Goal: Information Seeking & Learning: Find specific fact

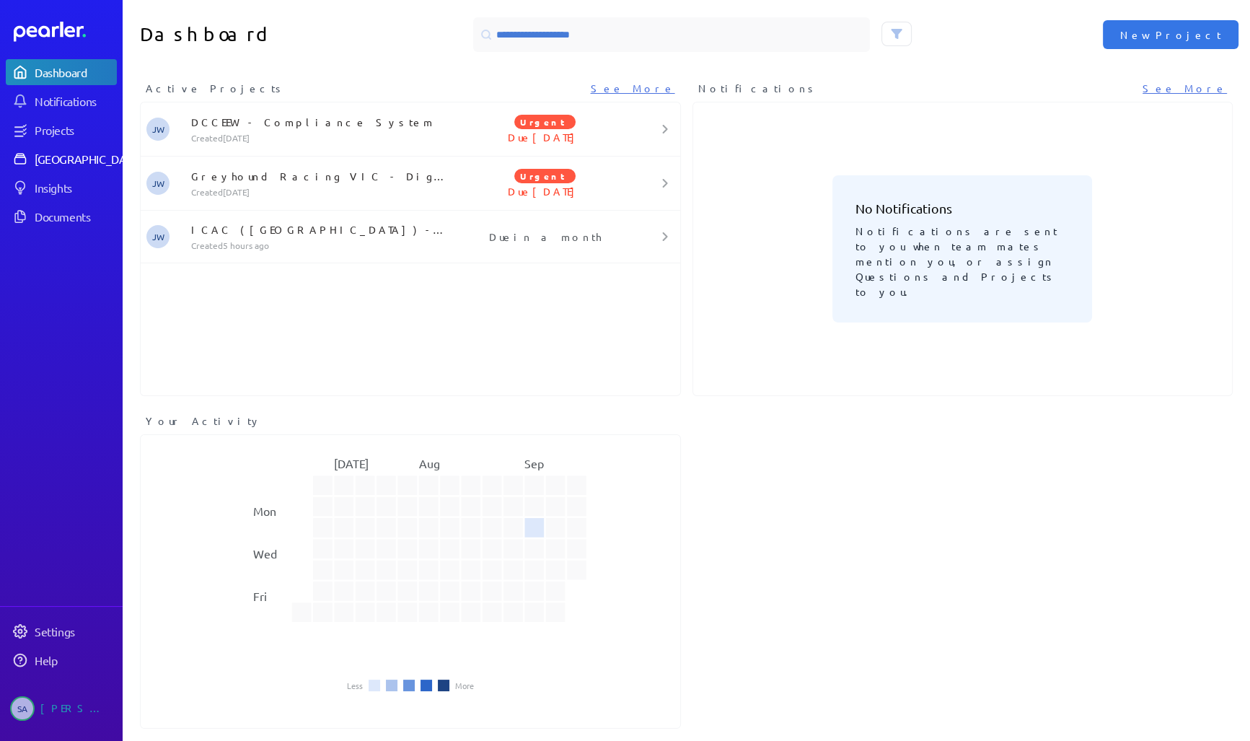
click at [56, 157] on div "[GEOGRAPHIC_DATA]" at bounding box center [89, 159] width 108 height 14
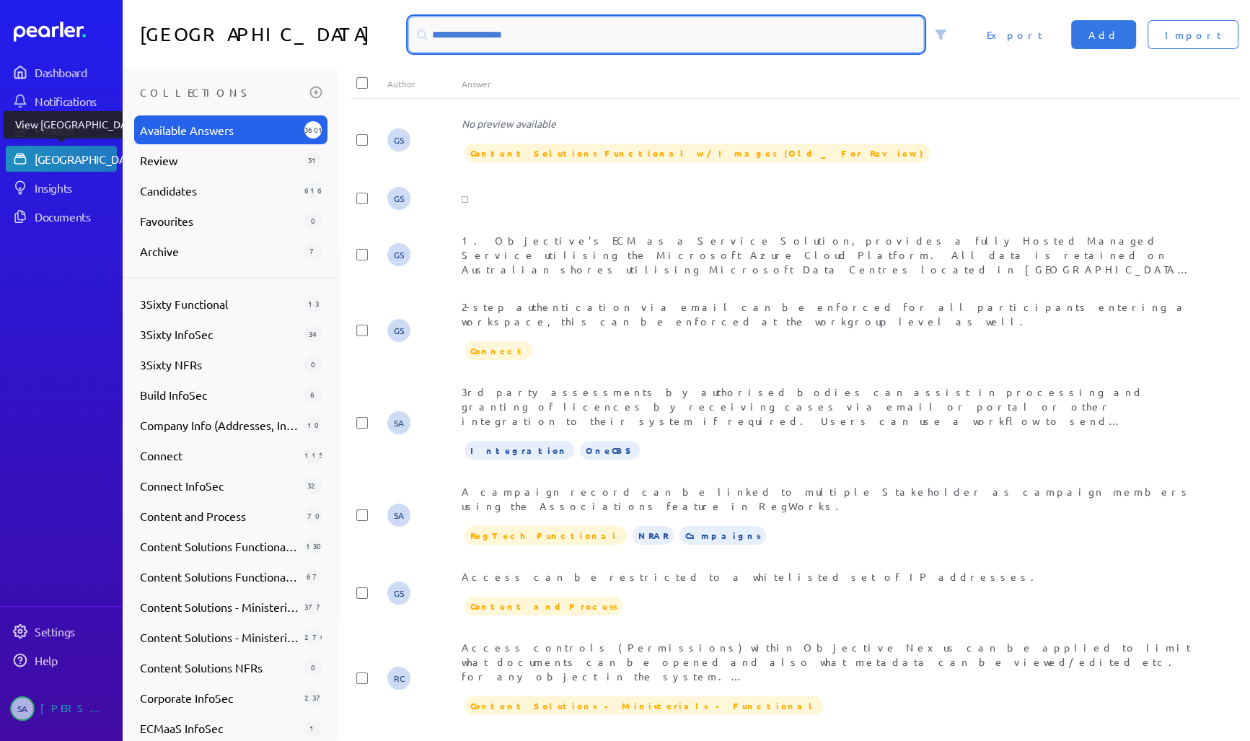
click at [559, 30] on input at bounding box center [666, 34] width 514 height 35
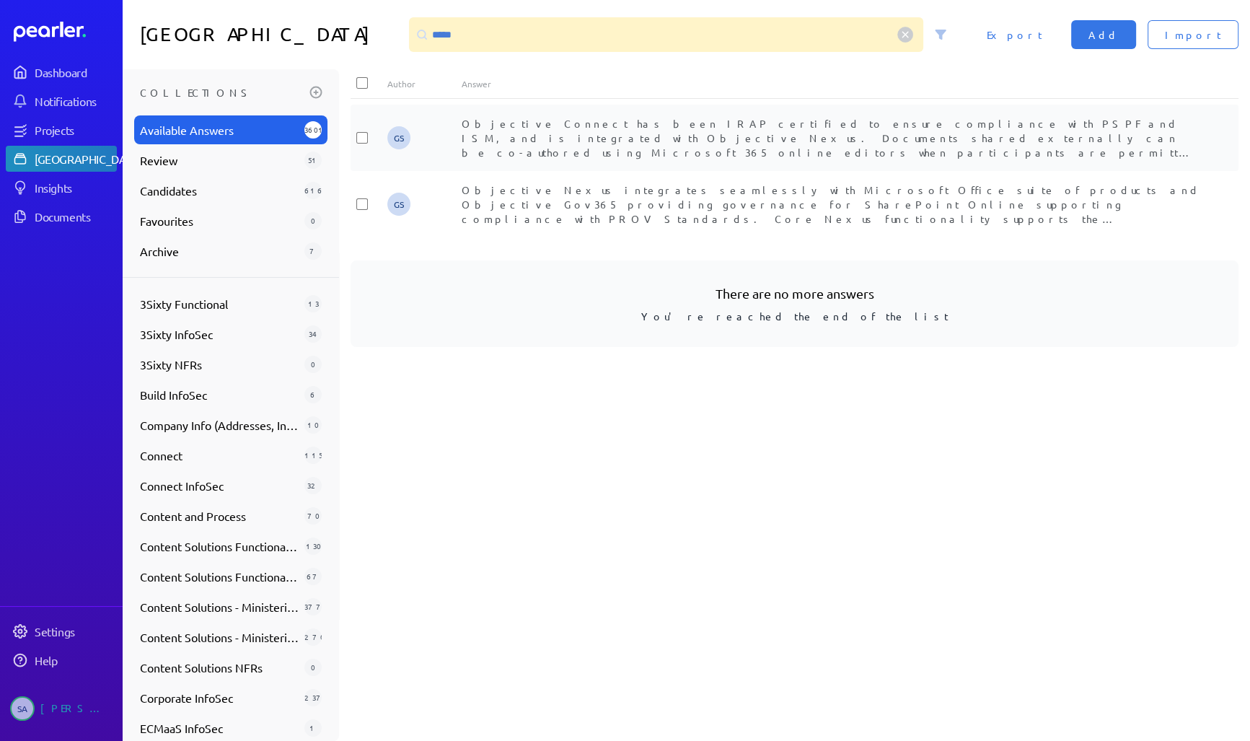
click at [670, 139] on span "Objective Connect has been IRAP certified to ensure compliance with PSPF and IS…" at bounding box center [830, 145] width 737 height 56
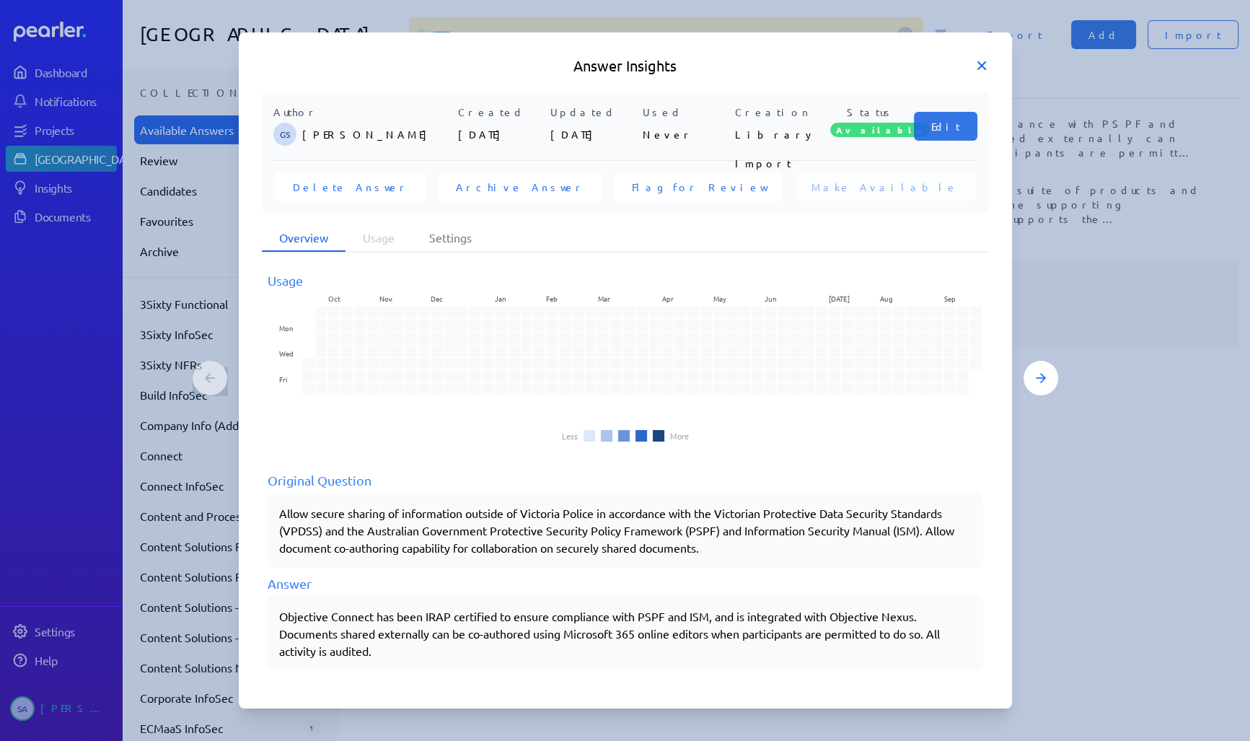
click at [978, 64] on icon at bounding box center [982, 65] width 14 height 14
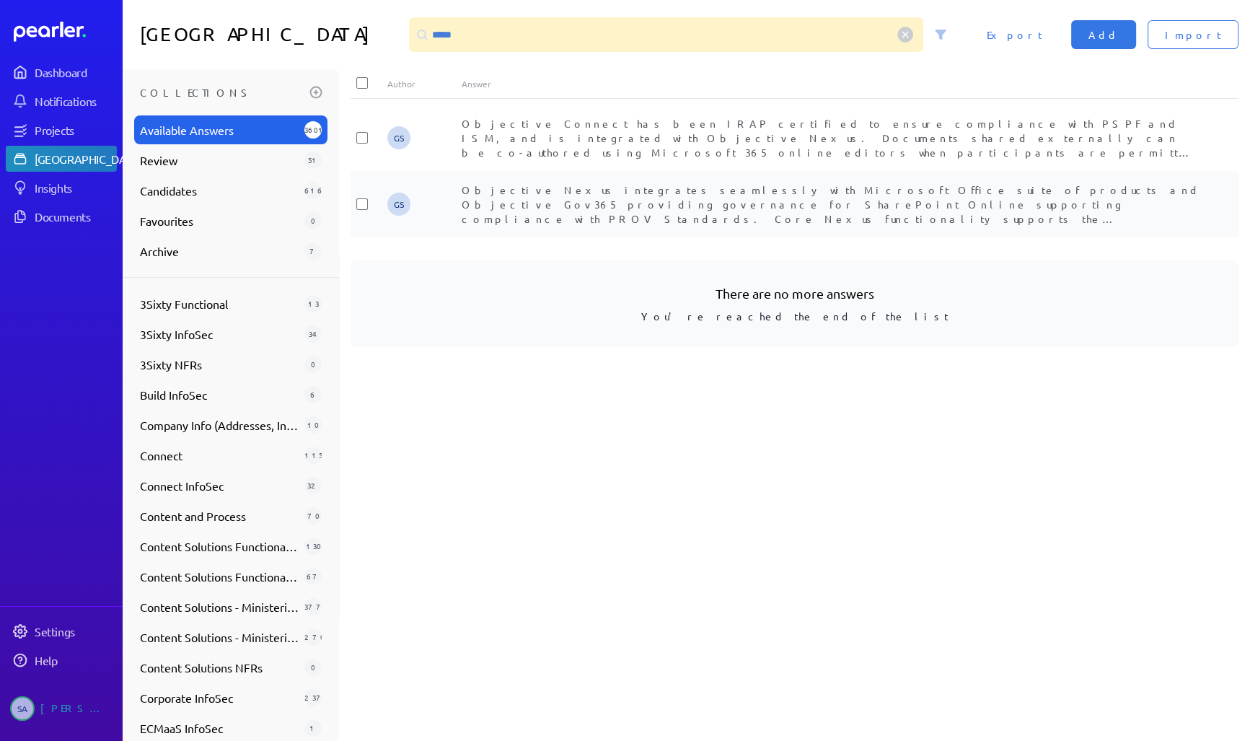
click at [673, 198] on div "Objective Nexus integrates seamlessly with Microsoft Office suite of products a…" at bounding box center [832, 204] width 740 height 43
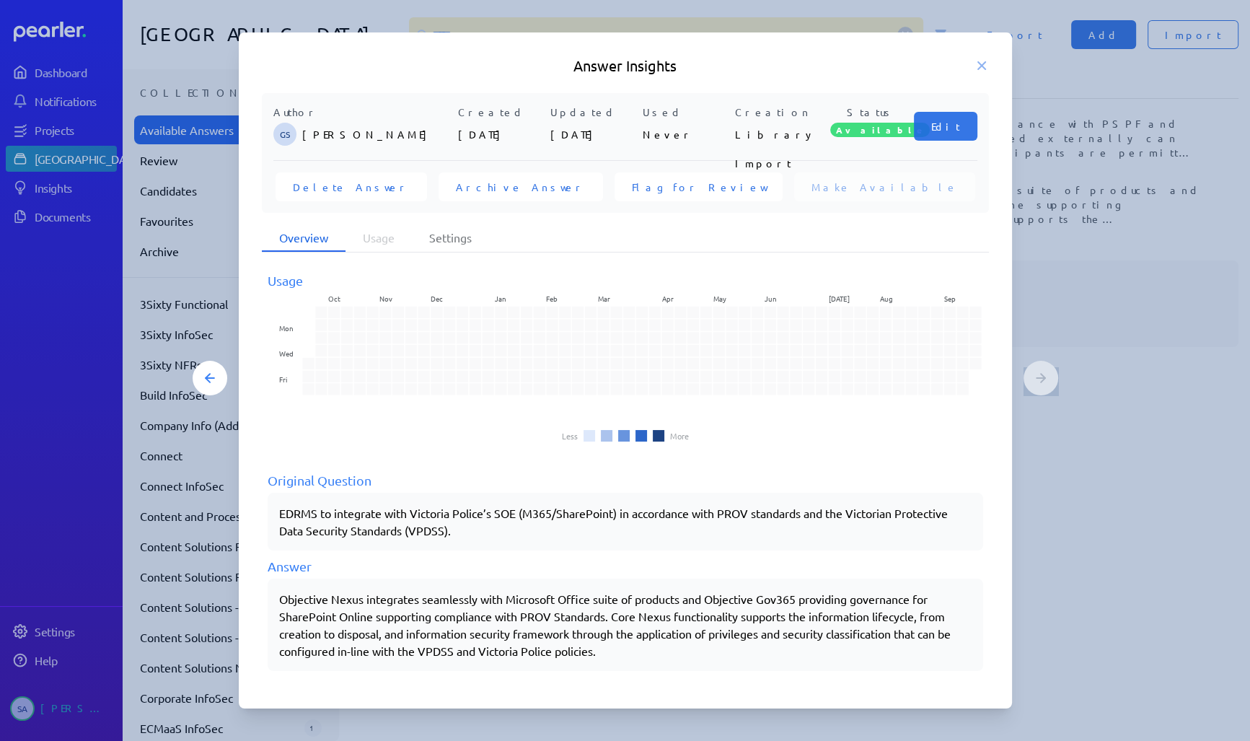
click at [582, 635] on div "Objective Nexus integrates seamlessly with Microsoft Office suite of products a…" at bounding box center [625, 624] width 693 height 69
click at [562, 636] on div "Objective Nexus integrates seamlessly with Microsoft Office suite of products a…" at bounding box center [625, 624] width 693 height 69
click at [490, 632] on div "Objective Nexus integrates seamlessly with Microsoft Office suite of products a…" at bounding box center [625, 624] width 693 height 69
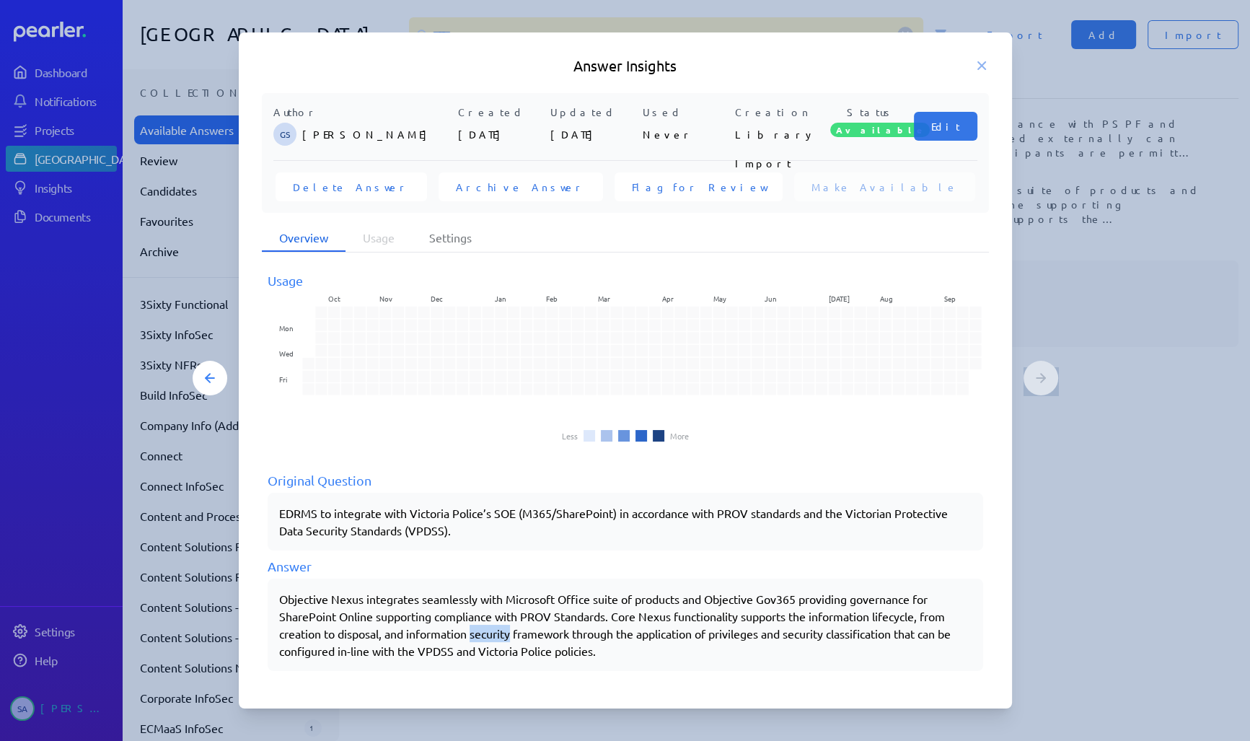
click at [491, 632] on div "Objective Nexus integrates seamlessly with Microsoft Office suite of products a…" at bounding box center [625, 624] width 693 height 69
drag, startPoint x: 491, startPoint y: 632, endPoint x: 557, endPoint y: 641, distance: 67.0
click at [557, 641] on div "Objective Nexus integrates seamlessly with Microsoft Office suite of products a…" at bounding box center [625, 624] width 693 height 69
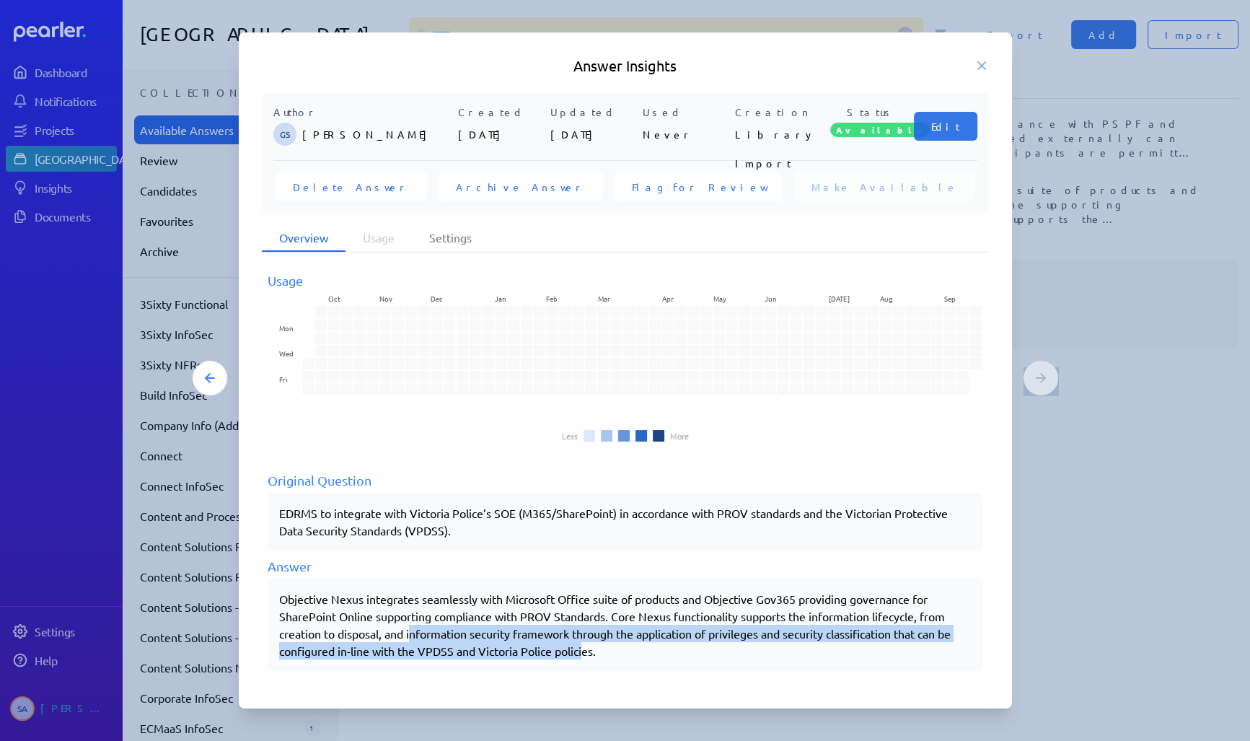
drag, startPoint x: 419, startPoint y: 633, endPoint x: 586, endPoint y: 649, distance: 167.5
click at [586, 649] on div "Objective Nexus integrates seamlessly with Microsoft Office suite of products a…" at bounding box center [625, 624] width 693 height 69
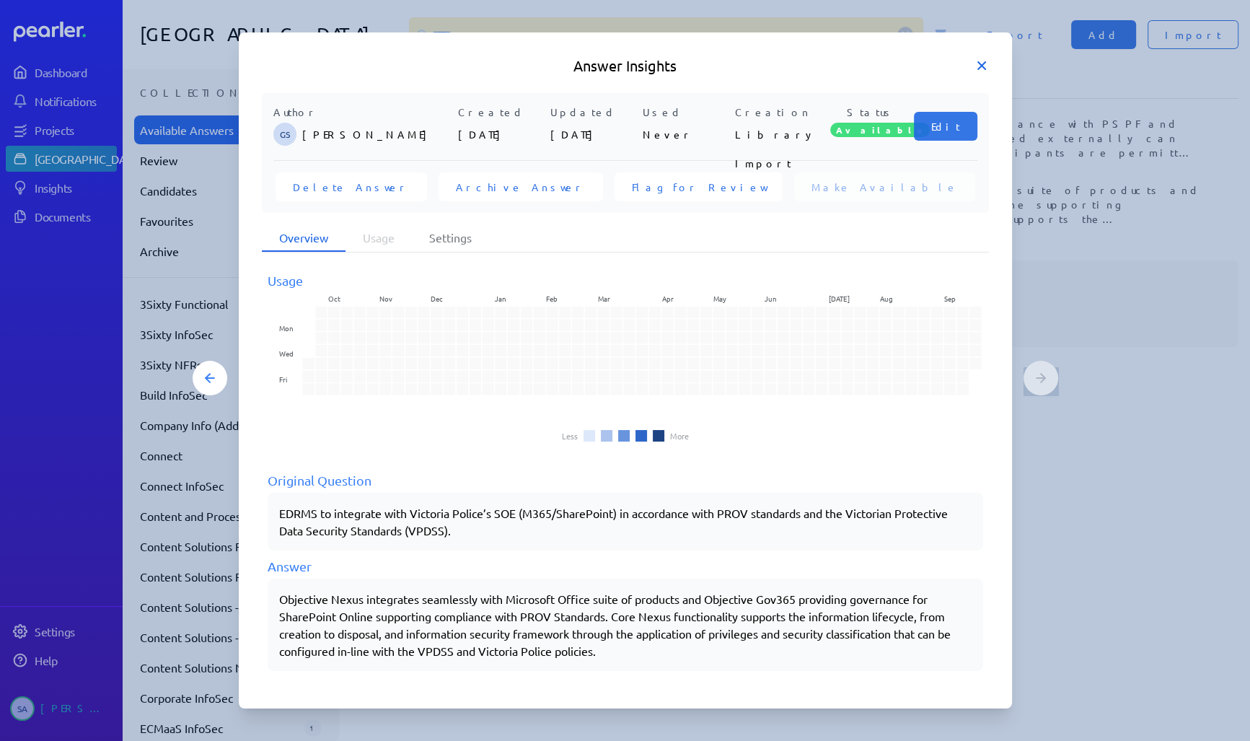
click at [979, 61] on icon at bounding box center [982, 65] width 14 height 14
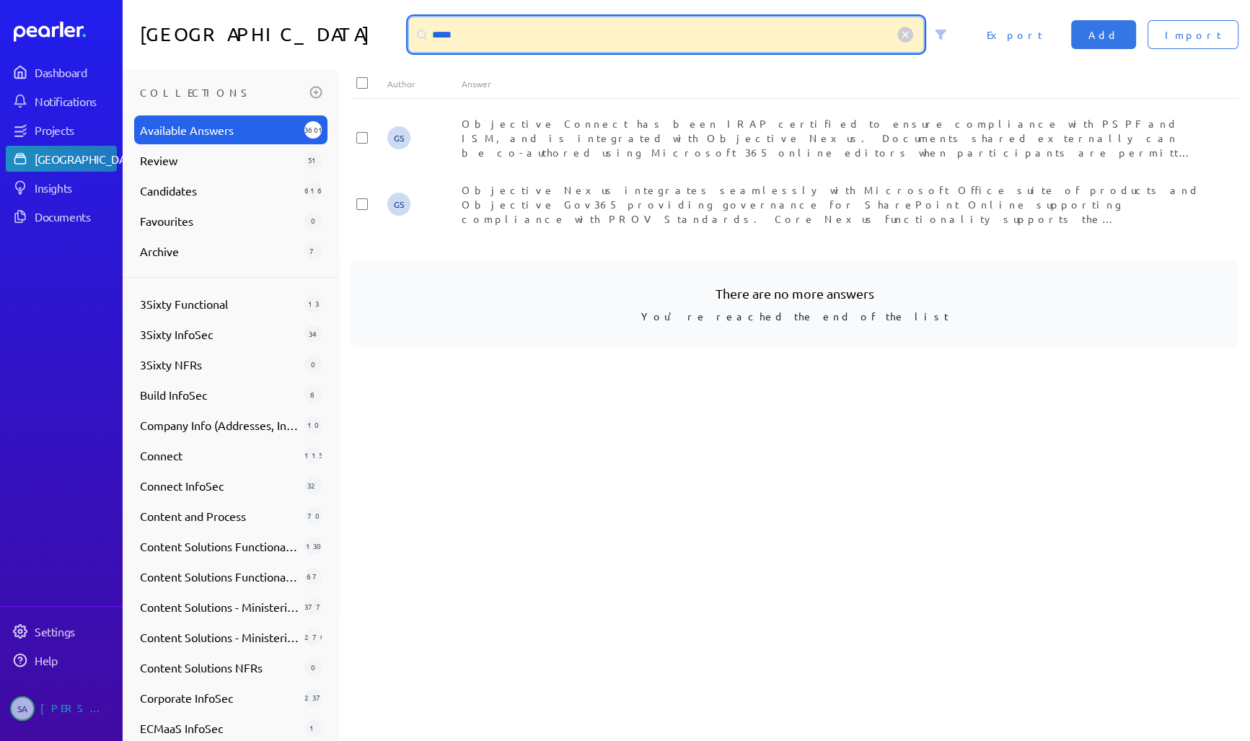
click at [452, 35] on input "*****" at bounding box center [666, 34] width 514 height 35
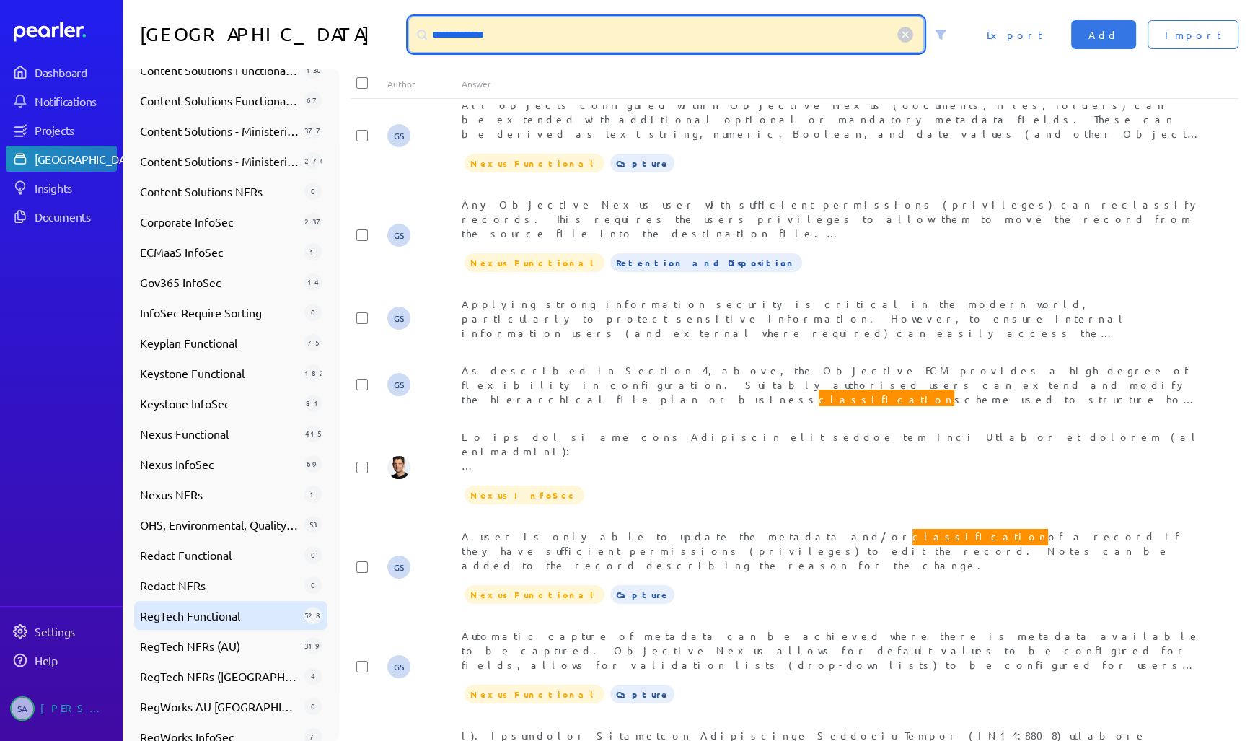
scroll to position [529, 0]
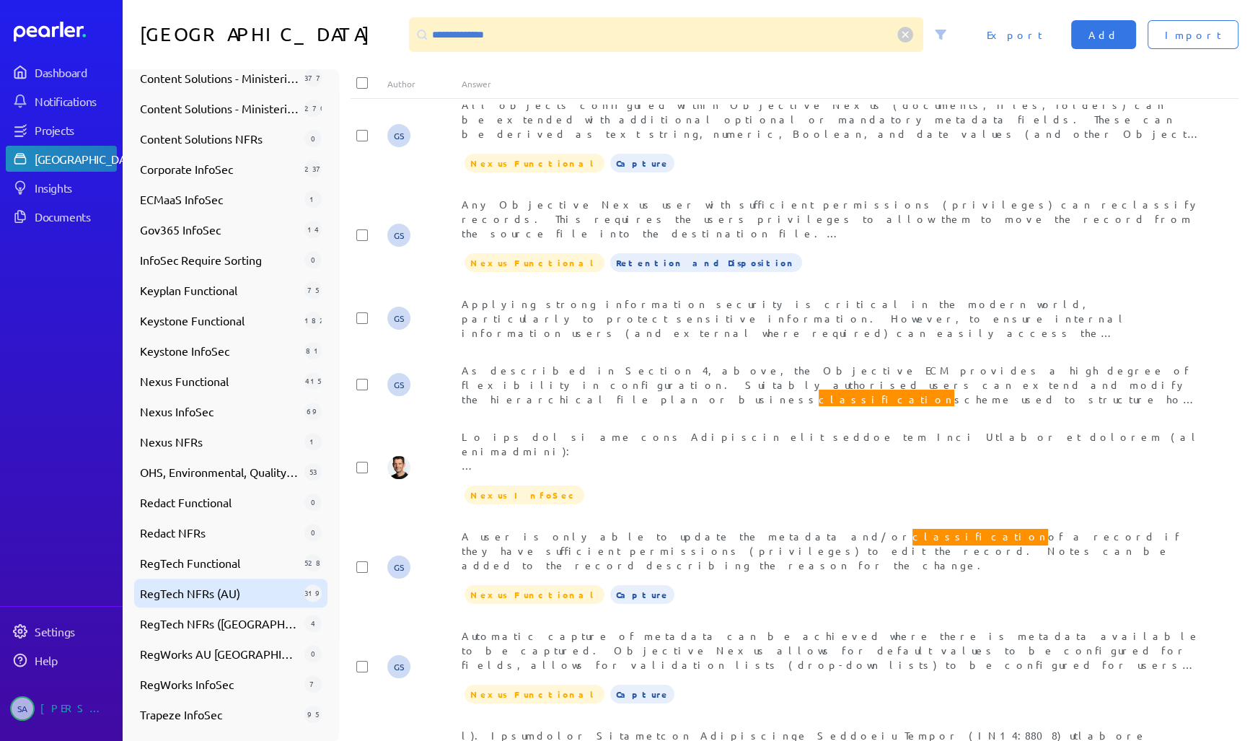
click at [216, 597] on span "RegTech NFRs (AU)" at bounding box center [219, 592] width 159 height 17
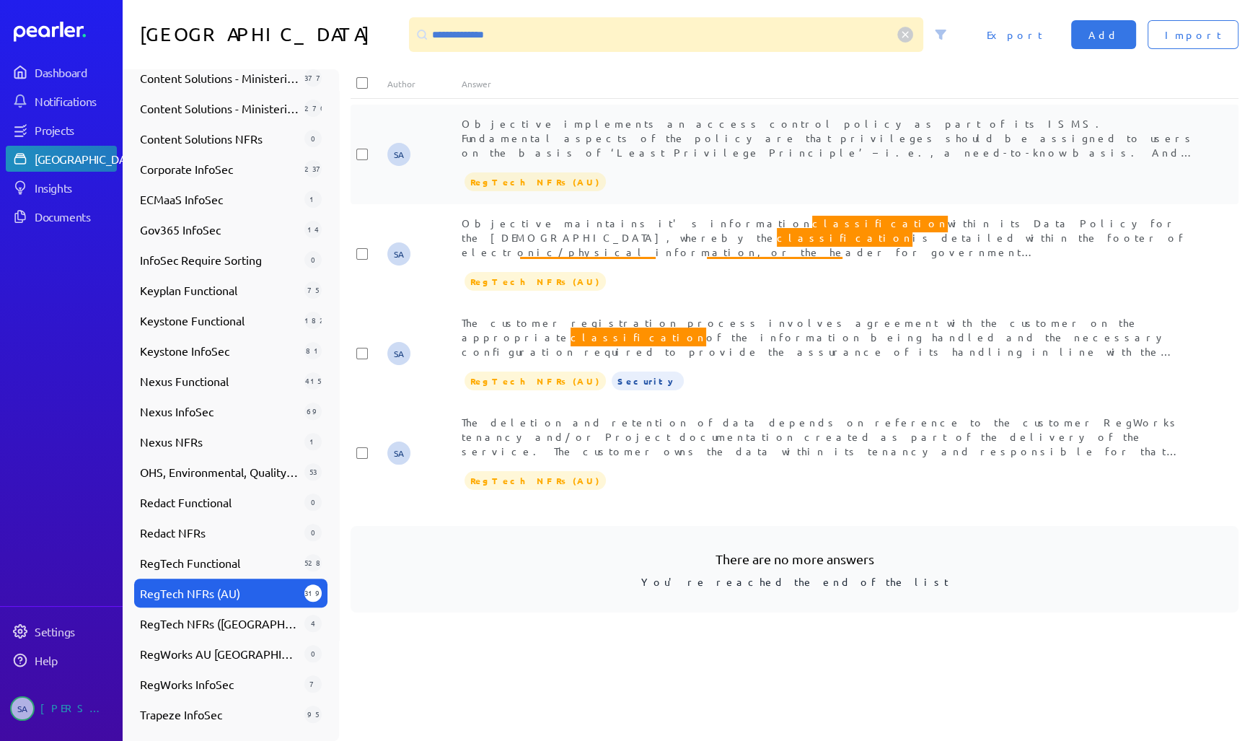
click at [638, 140] on span "Objective implements an access control policy as part of its ISMS. Fundamental …" at bounding box center [829, 188] width 734 height 143
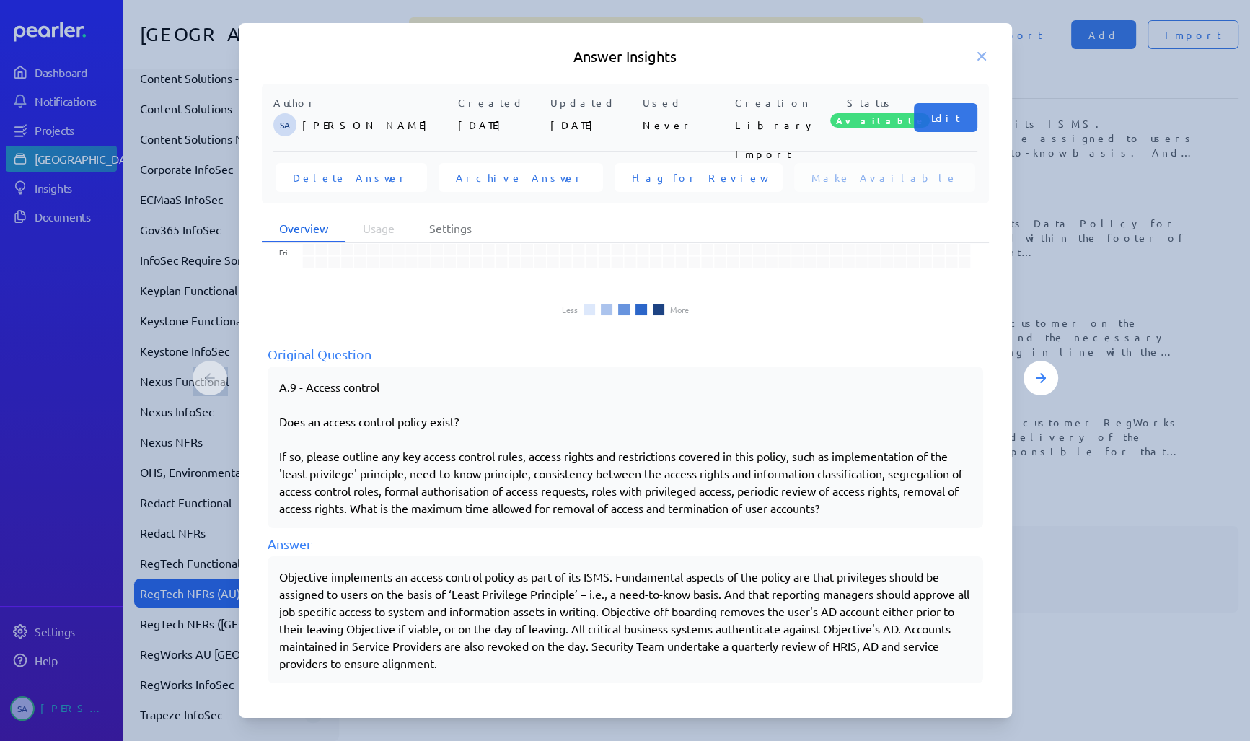
scroll to position [118, 0]
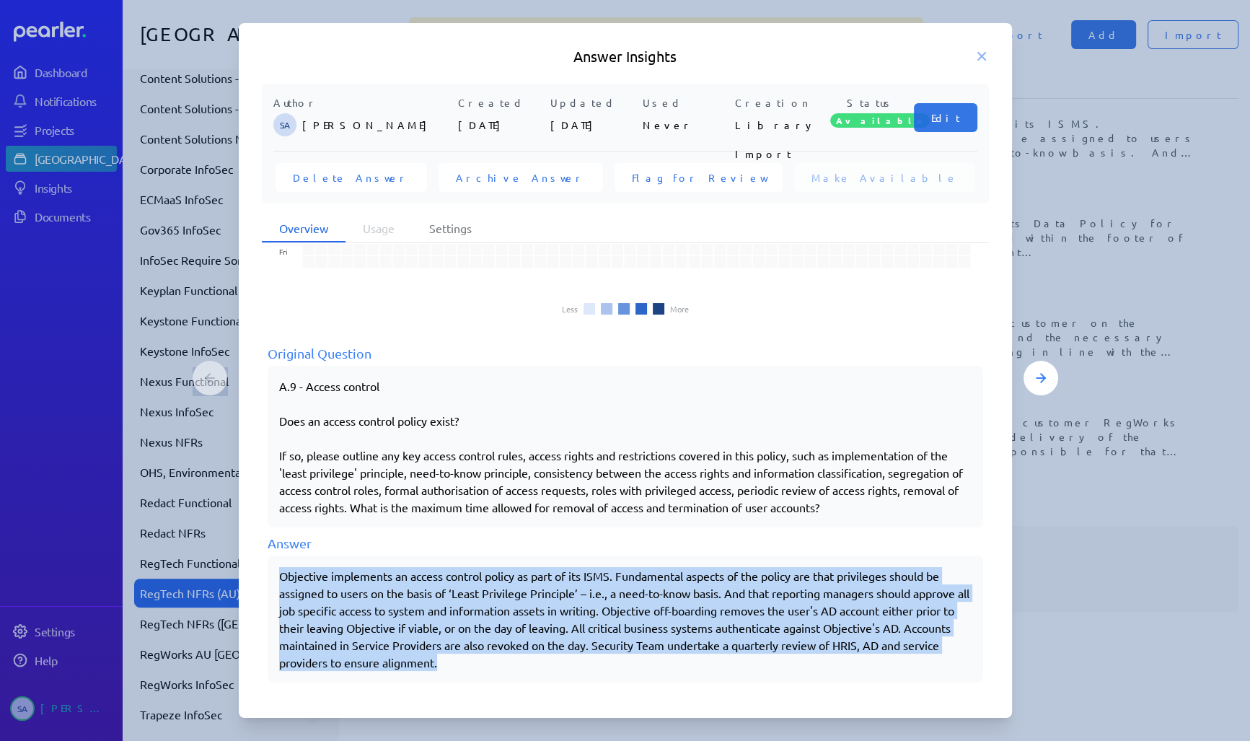
drag, startPoint x: 281, startPoint y: 574, endPoint x: 577, endPoint y: 662, distance: 309.3
click at [577, 662] on div "Objective implements an access control policy as part of its ISMS. Fundamental …" at bounding box center [625, 619] width 693 height 104
copy div "Objective implements an access control policy as part of its ISMS. Fundamental …"
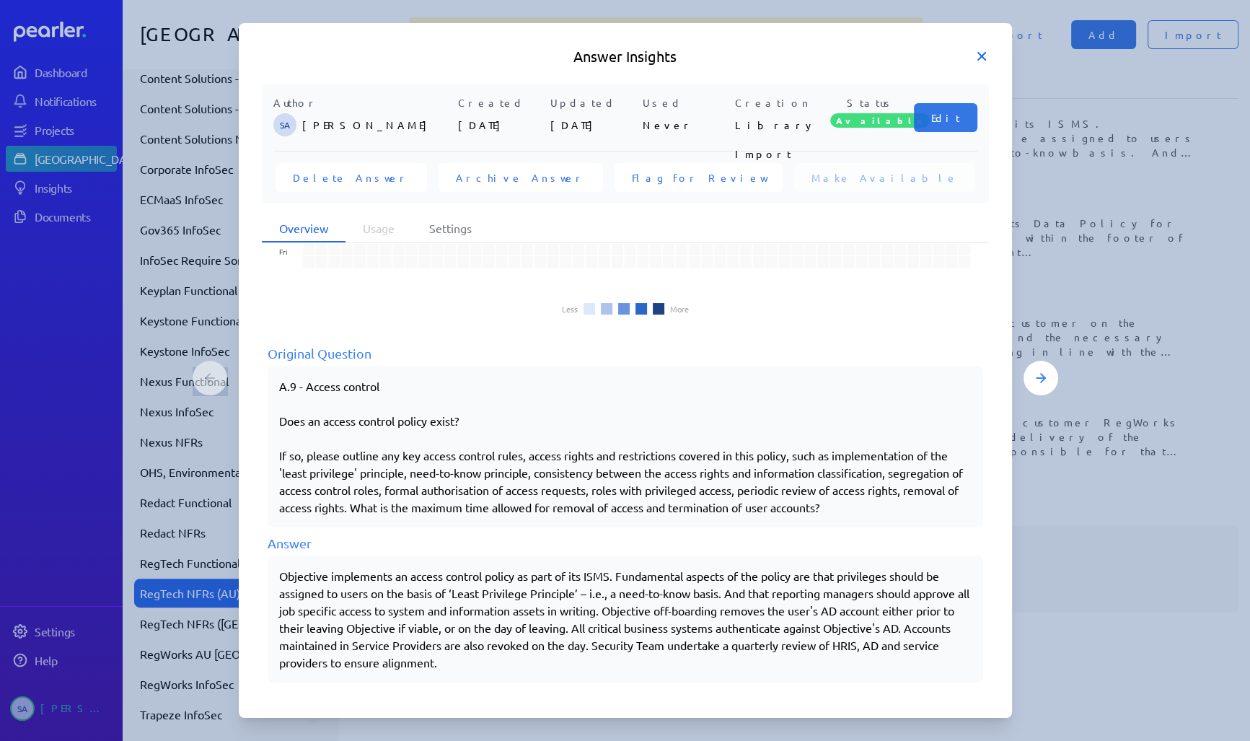
click at [983, 54] on icon at bounding box center [981, 56] width 7 height 7
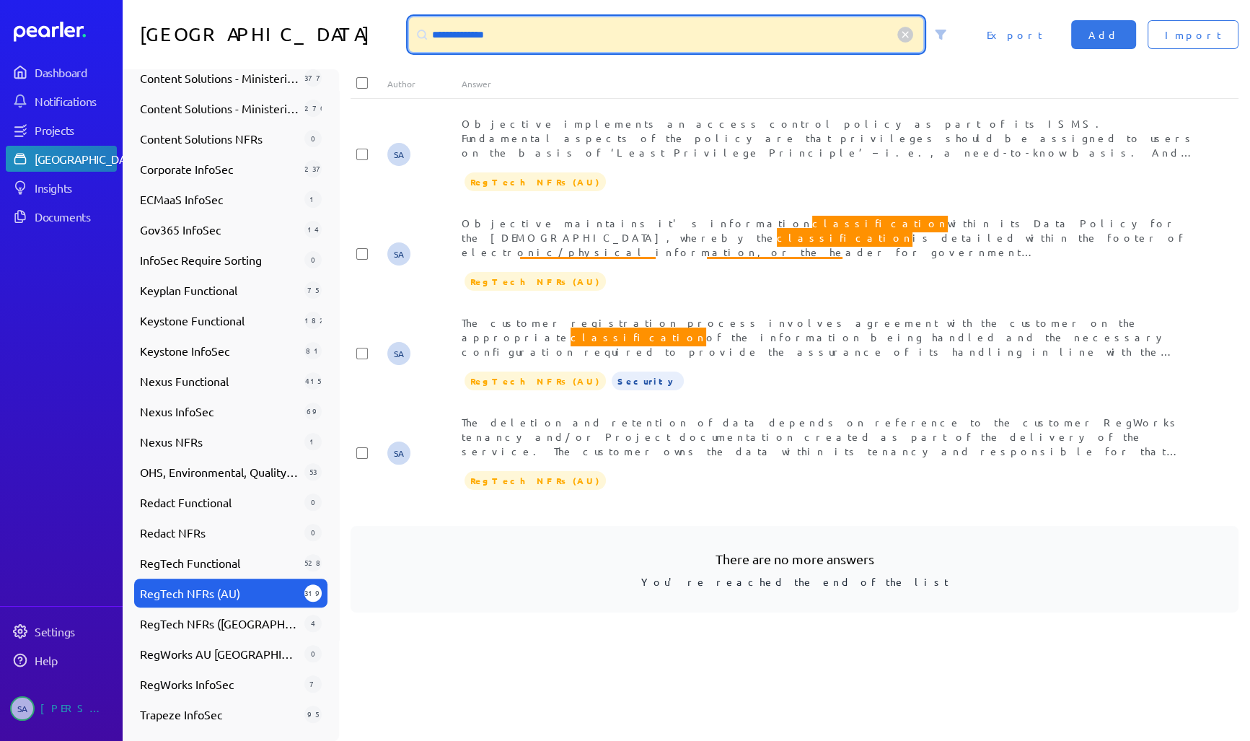
click at [489, 35] on input "**********" at bounding box center [666, 34] width 514 height 35
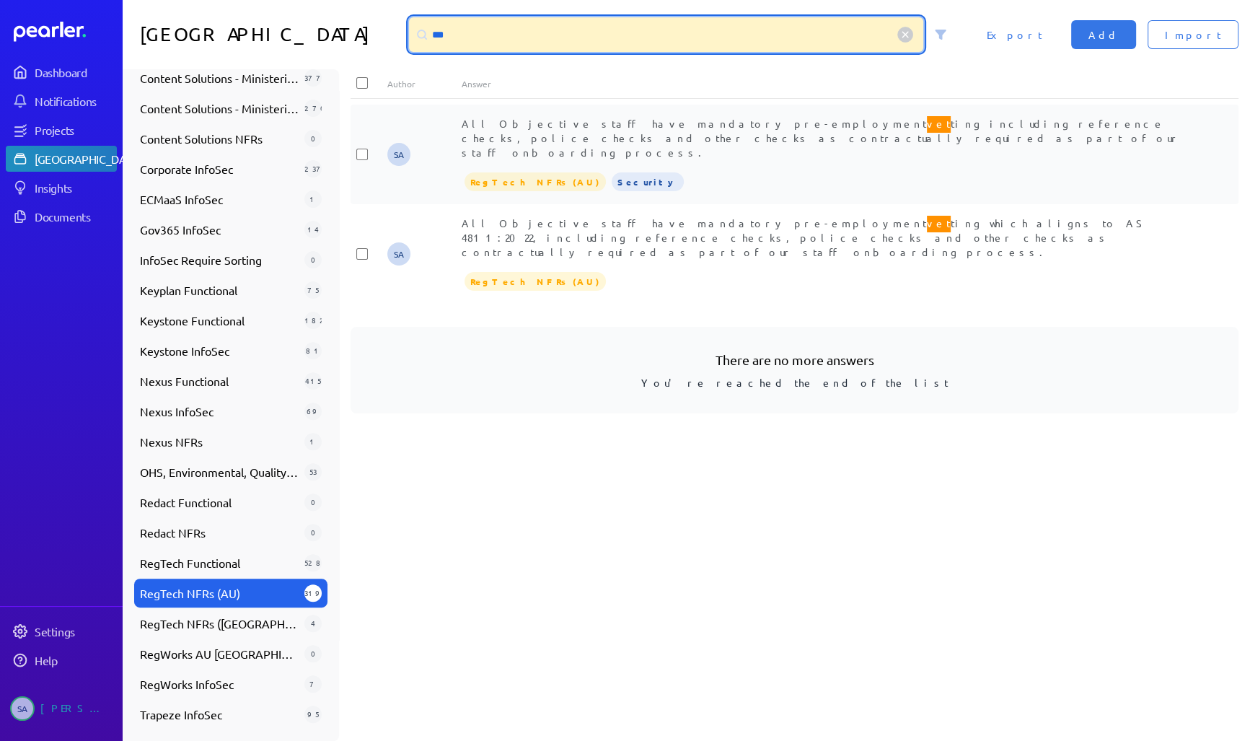
type input "***"
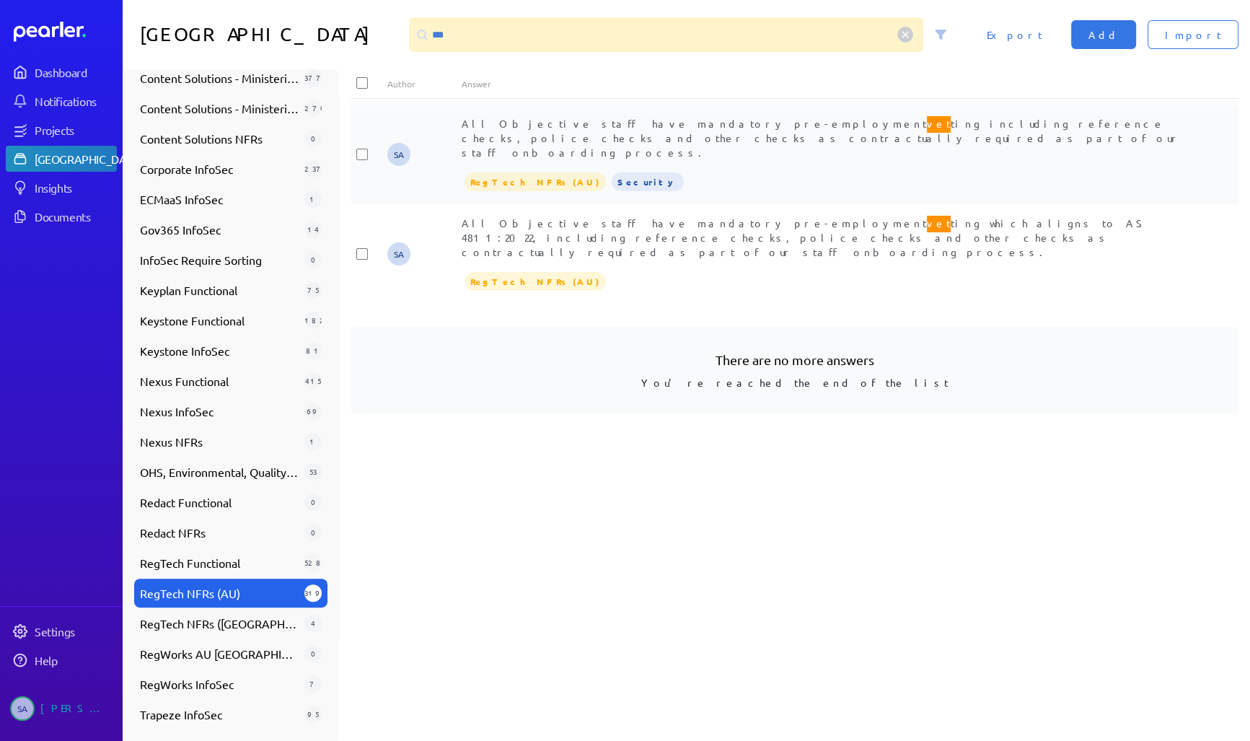
click at [528, 133] on span "All Objective staff have mandatory pre-employment vet ting including reference …" at bounding box center [822, 136] width 720 height 45
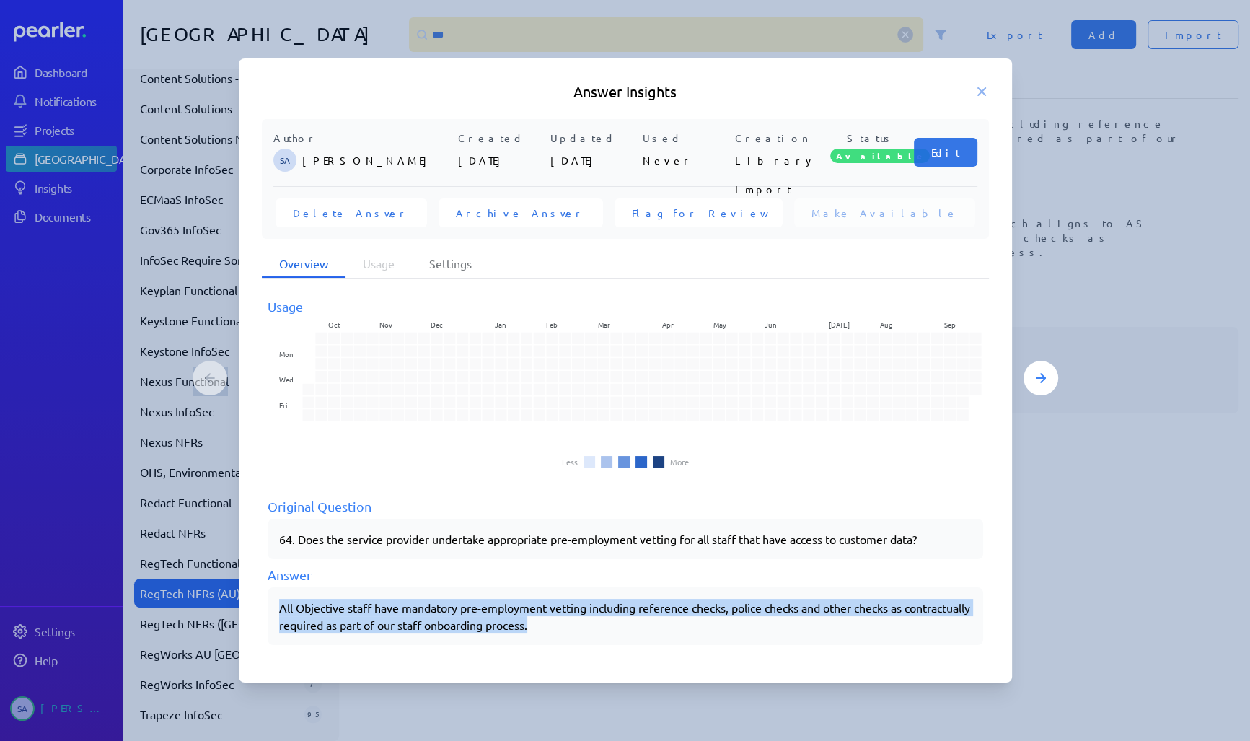
drag, startPoint x: 281, startPoint y: 604, endPoint x: 618, endPoint y: 628, distance: 338.5
click at [618, 628] on div "All Objective staff have mandatory pre-employment vetting including reference c…" at bounding box center [625, 616] width 693 height 35
copy div "All Objective staff have mandatory pre-employment vetting including reference c…"
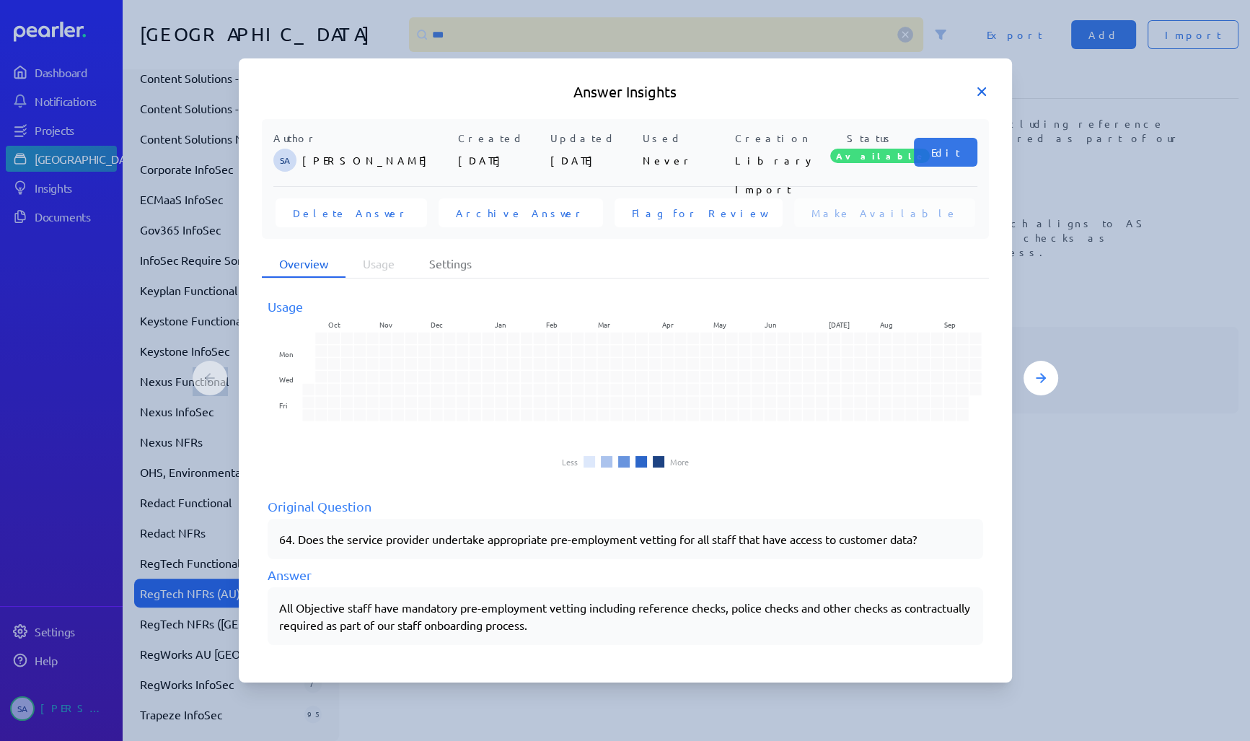
click at [979, 90] on icon at bounding box center [981, 91] width 7 height 7
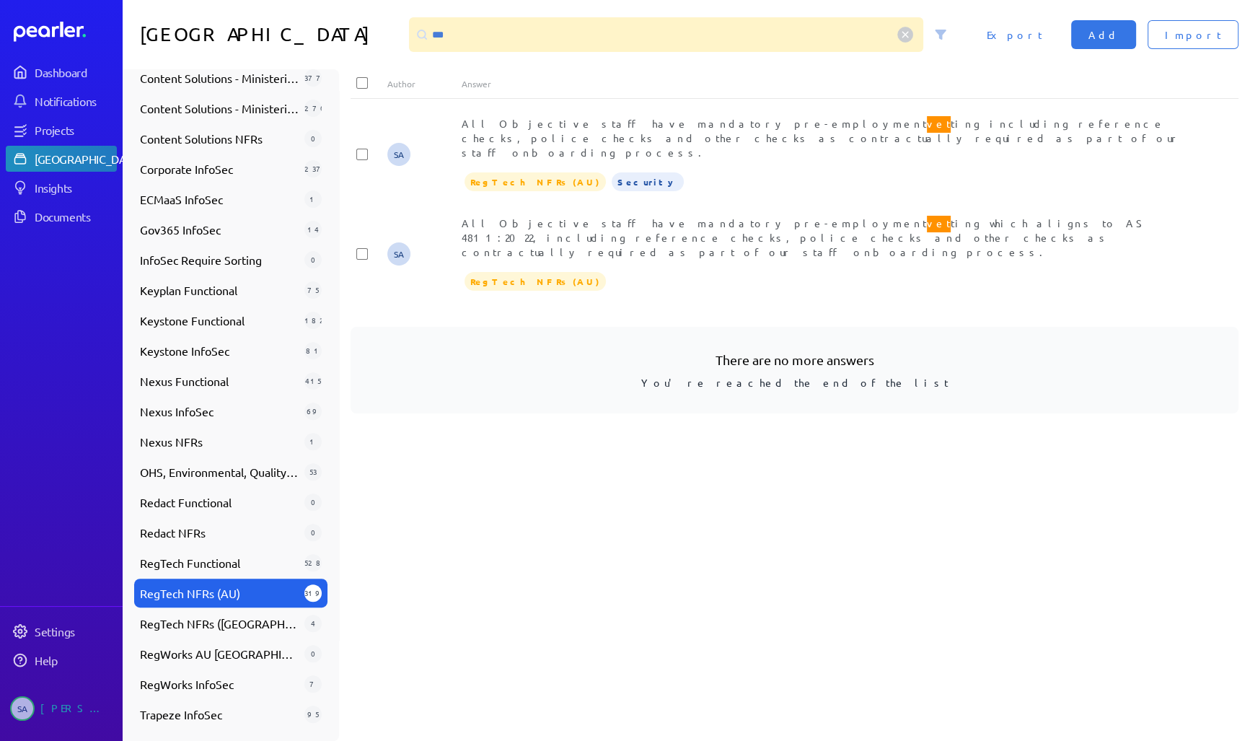
click at [913, 32] on circle at bounding box center [905, 34] width 15 height 15
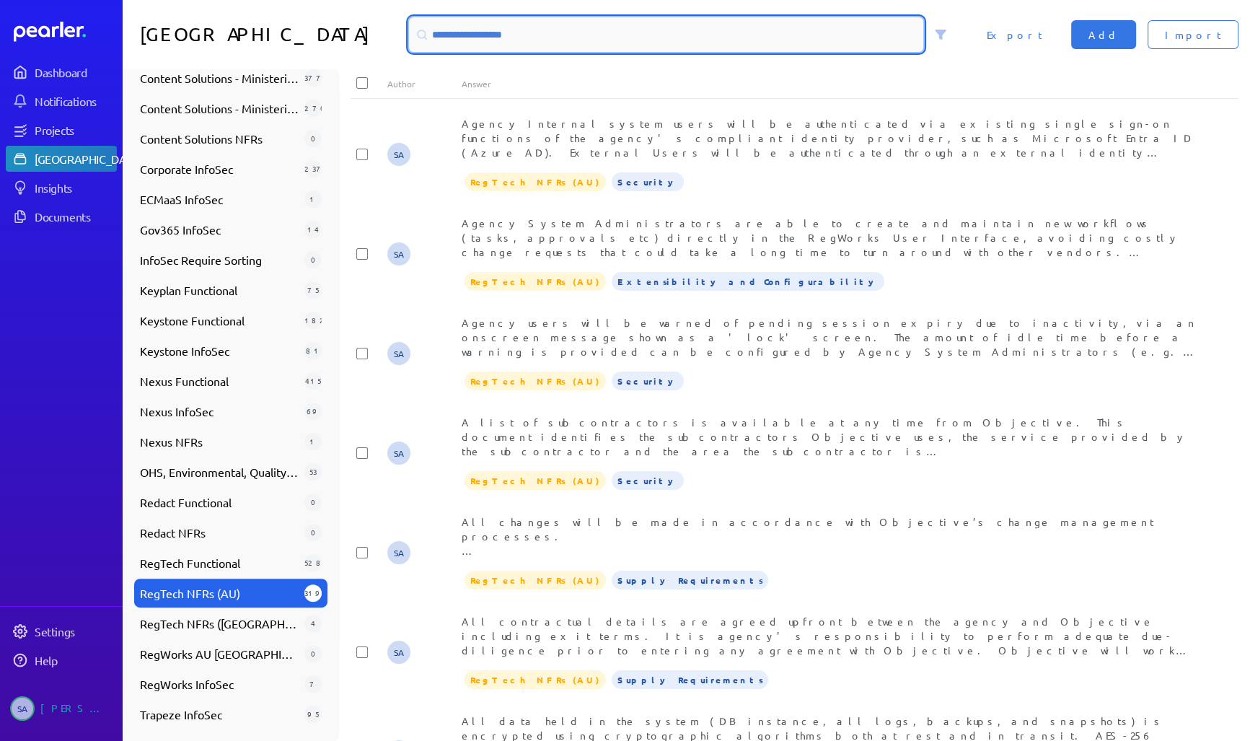
click at [797, 29] on input at bounding box center [666, 34] width 514 height 35
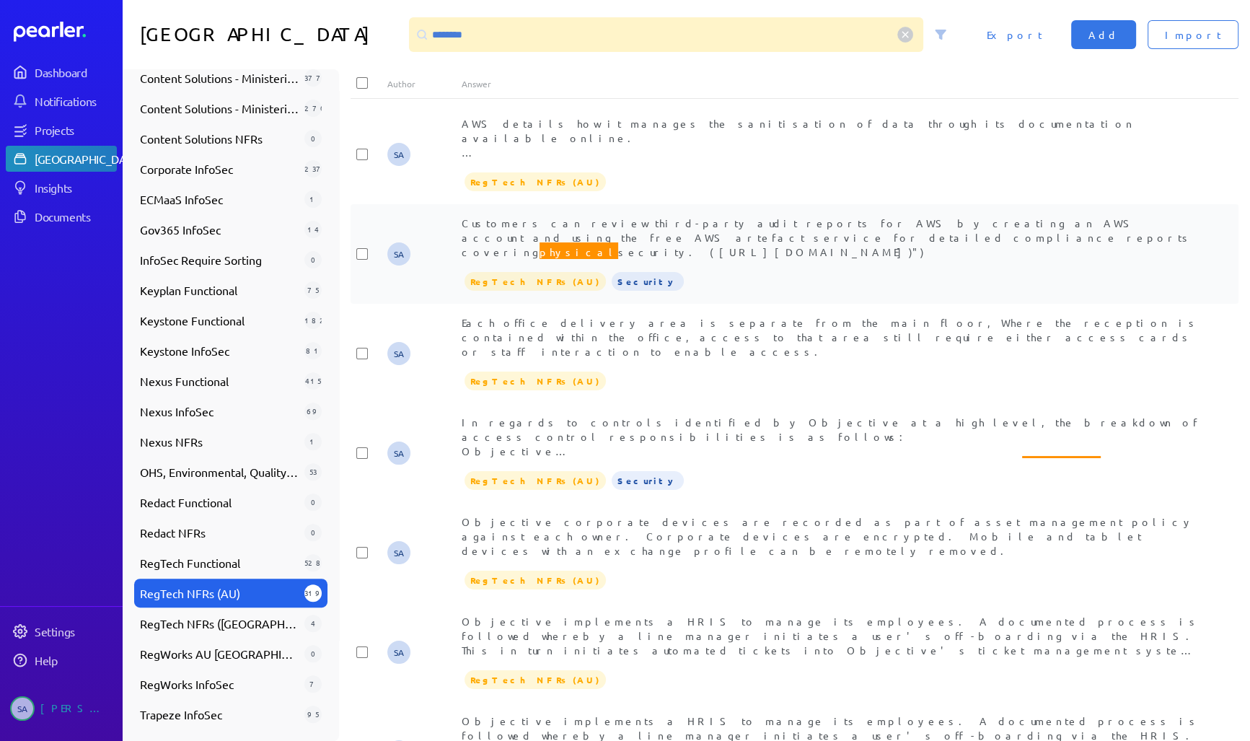
click at [554, 224] on span "Customers can review third-party audit reports for AWS by creating an AWS accou…" at bounding box center [827, 238] width 731 height 45
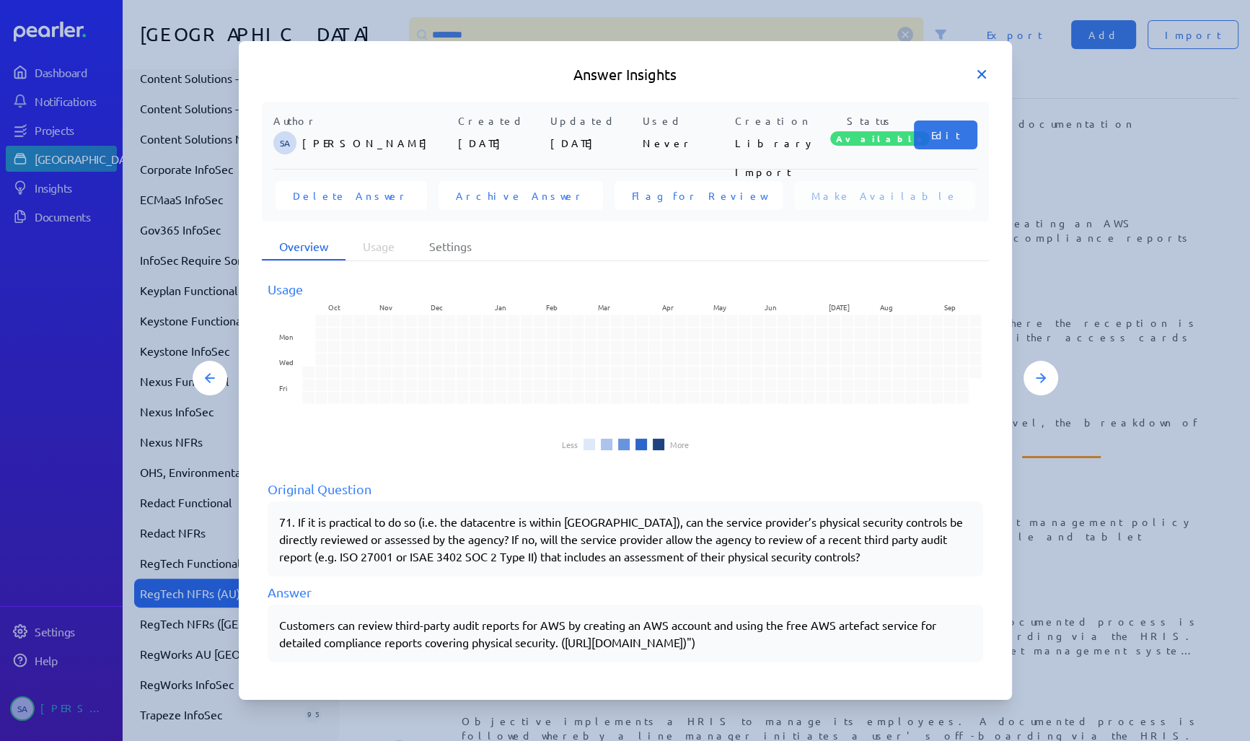
click at [978, 74] on icon at bounding box center [982, 74] width 14 height 14
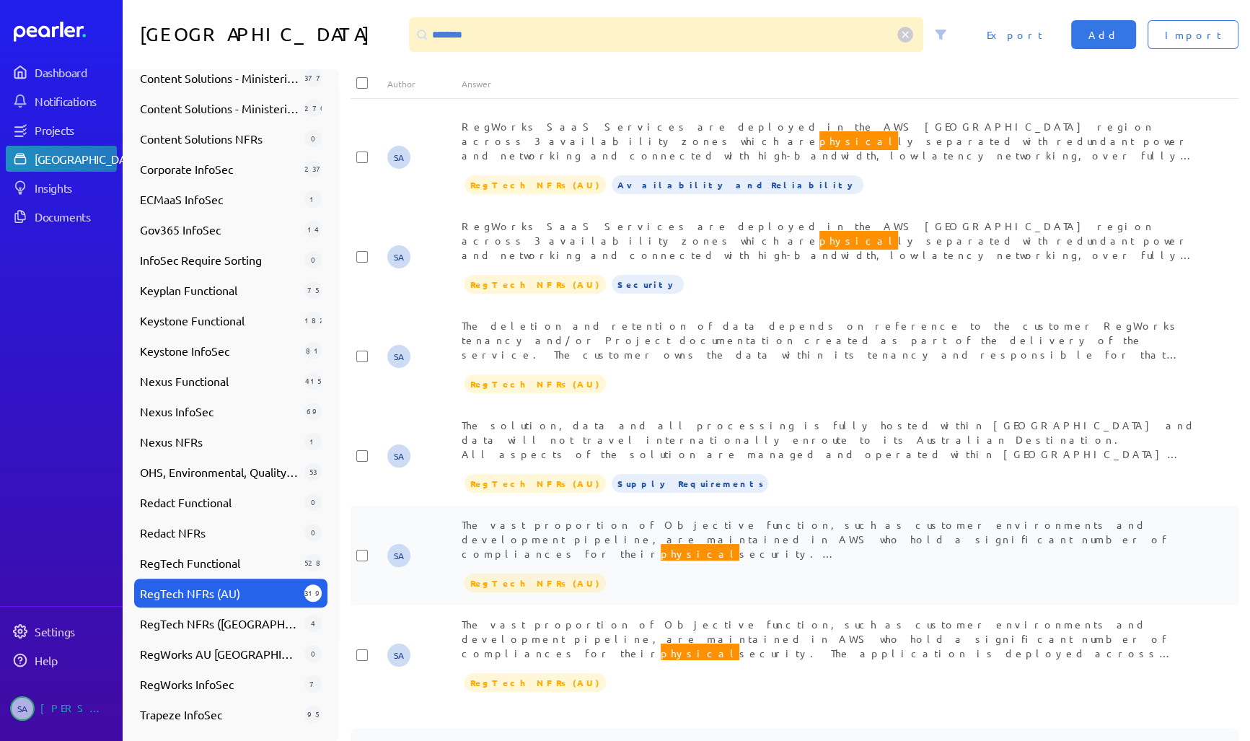
scroll to position [1097, 0]
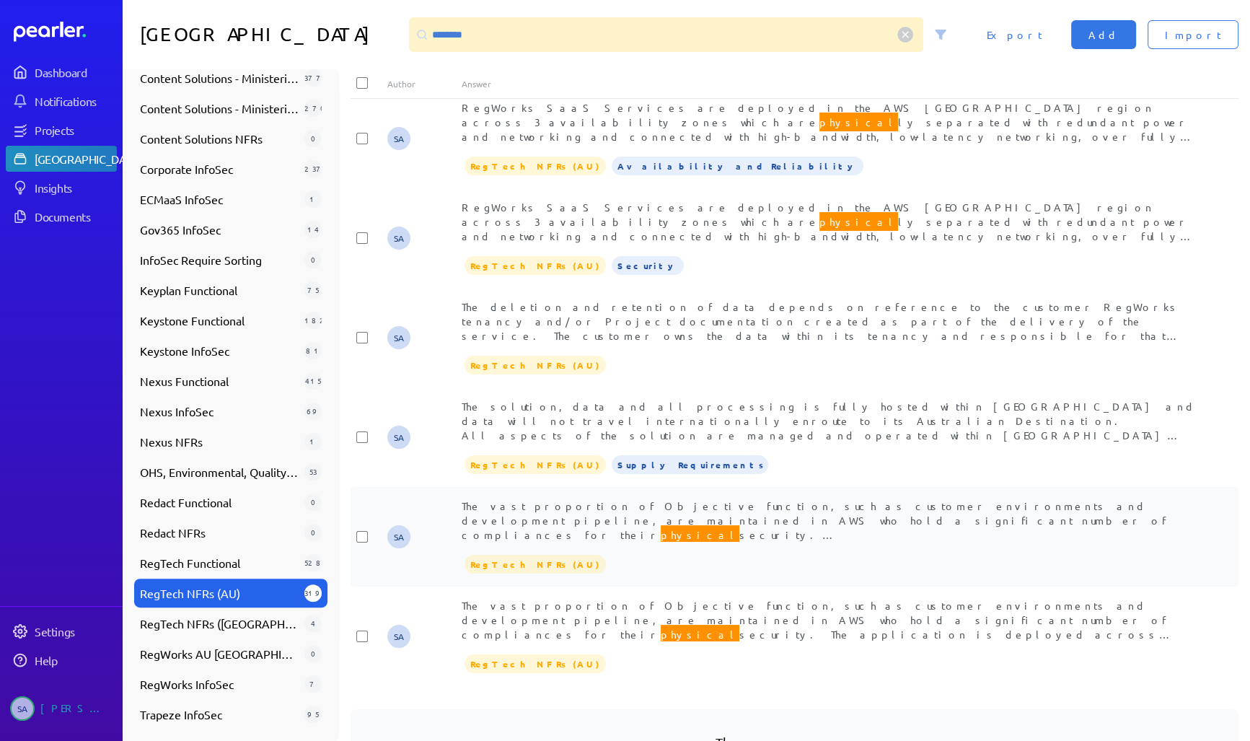
click at [678, 499] on span "The vast proportion of Objective function, such as customer environments and de…" at bounding box center [819, 549] width 714 height 100
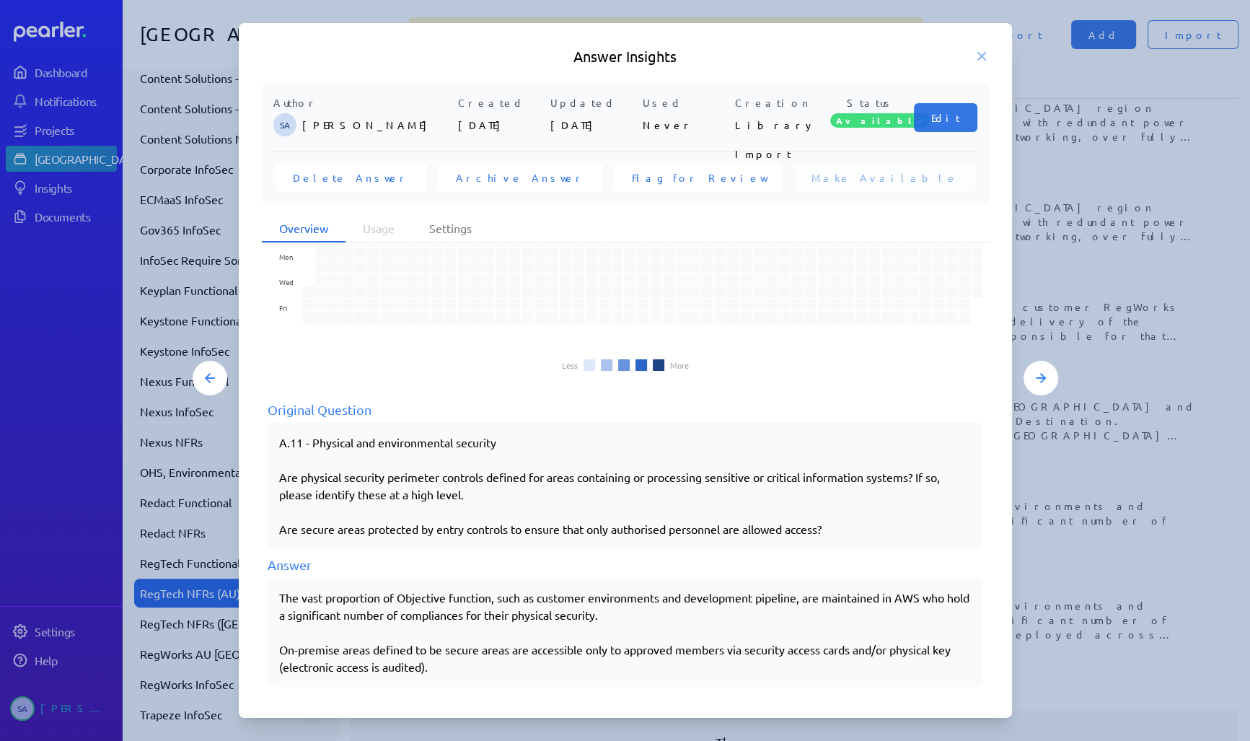
scroll to position [66, 0]
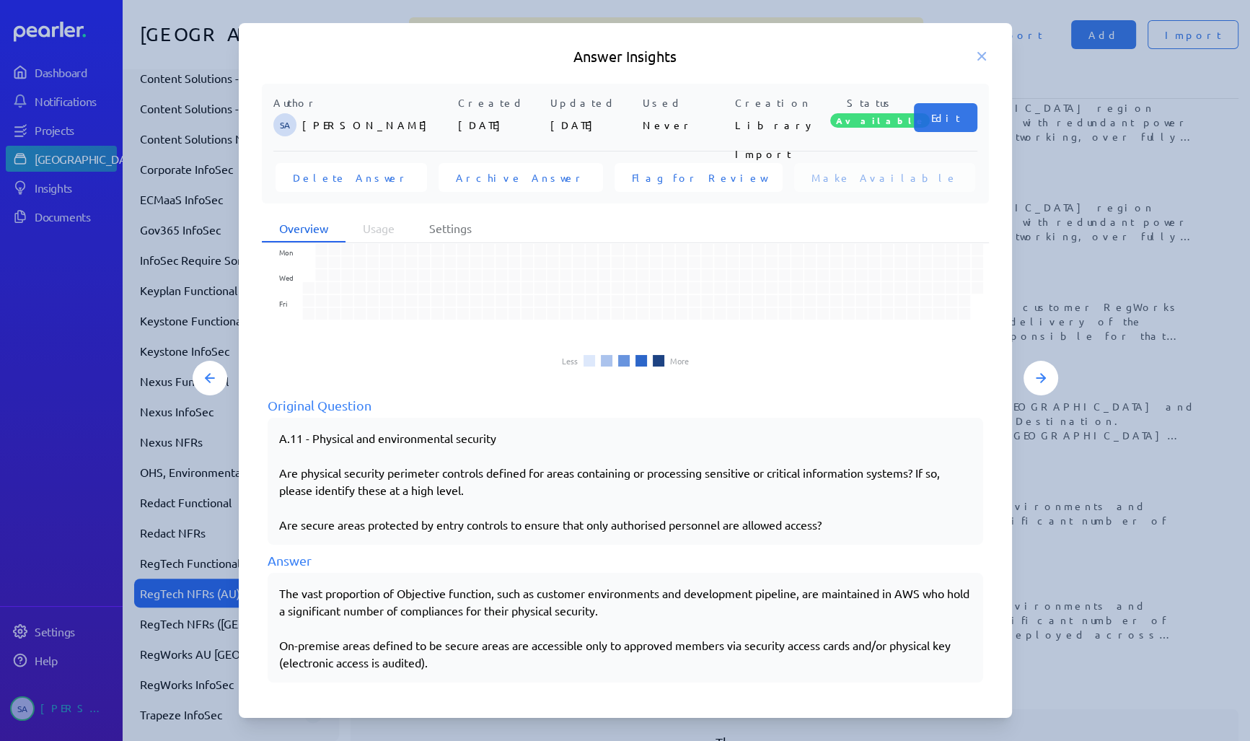
drag, startPoint x: 279, startPoint y: 590, endPoint x: 447, endPoint y: 667, distance: 184.7
click at [447, 667] on div "The vast proportion of Objective function, such as customer environments and de…" at bounding box center [625, 627] width 693 height 87
copy div "The vast proportion of Objective function, such as customer environments and de…"
click at [977, 49] on icon at bounding box center [982, 56] width 14 height 14
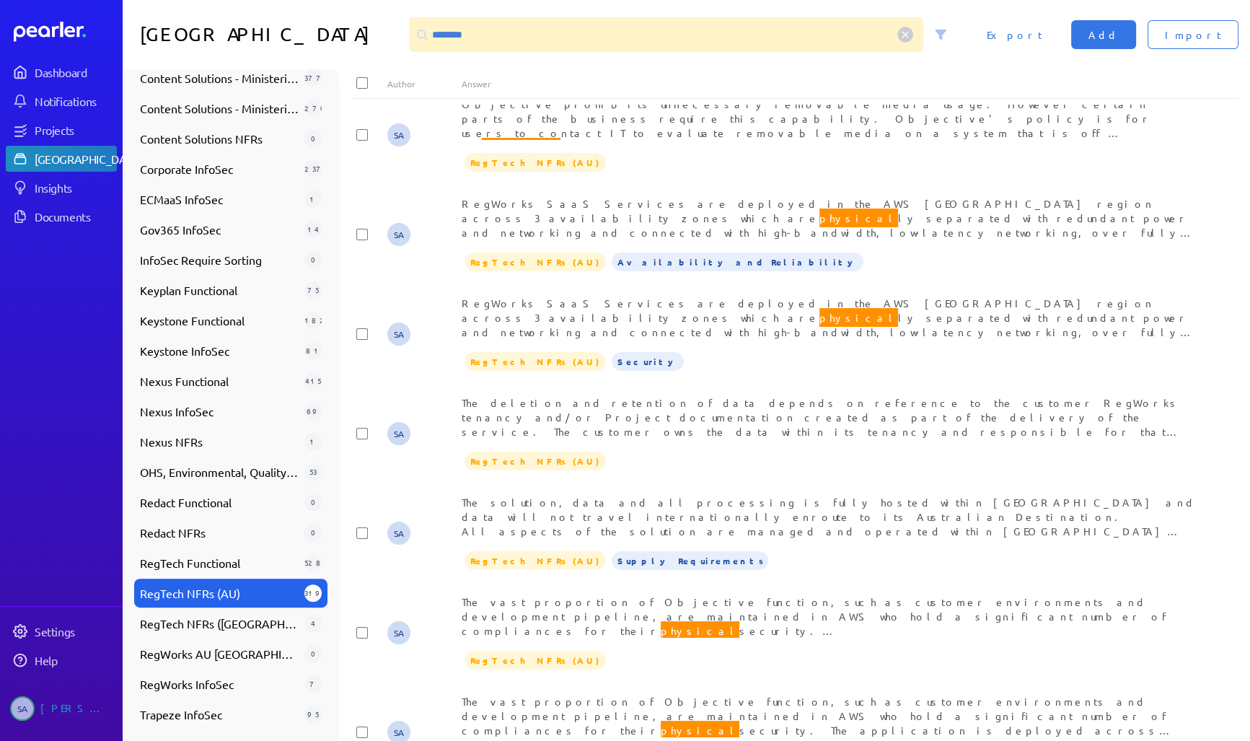
scroll to position [1097, 0]
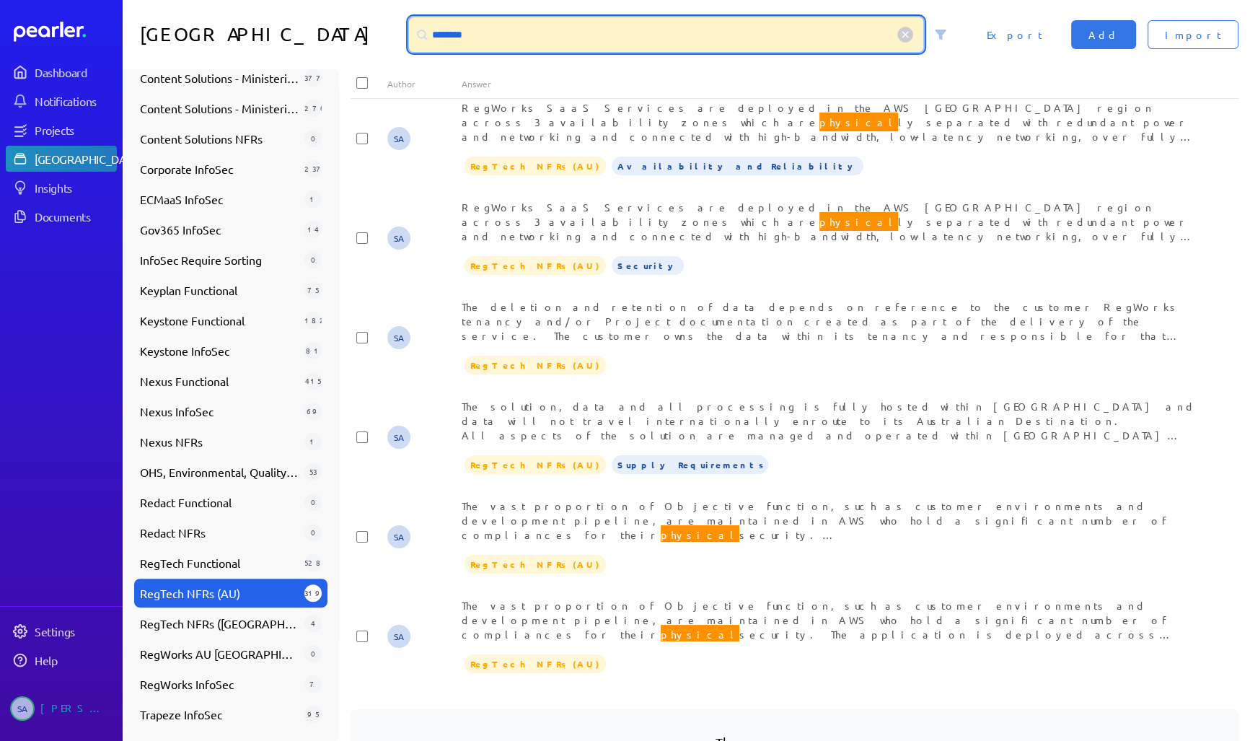
drag, startPoint x: 607, startPoint y: 28, endPoint x: 393, endPoint y: 30, distance: 214.3
click at [398, 27] on div "Answer Library ******** Import Add Export" at bounding box center [687, 34] width 1128 height 69
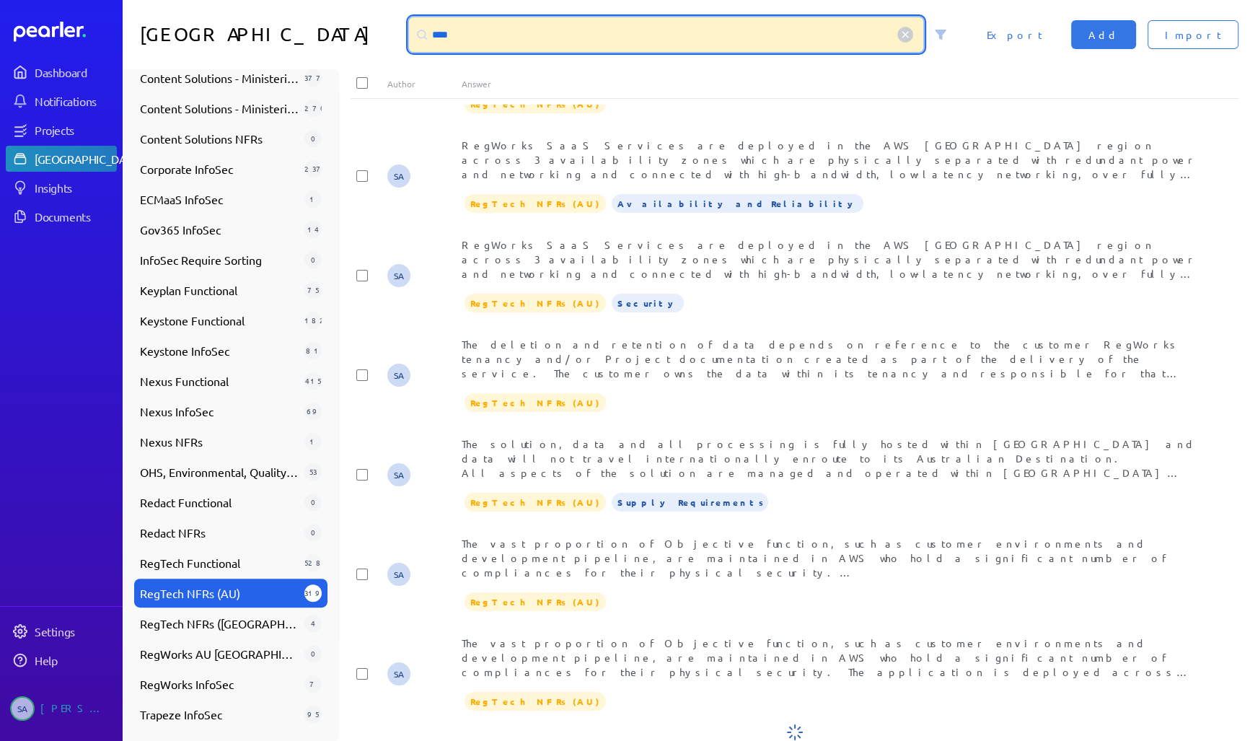
scroll to position [0, 0]
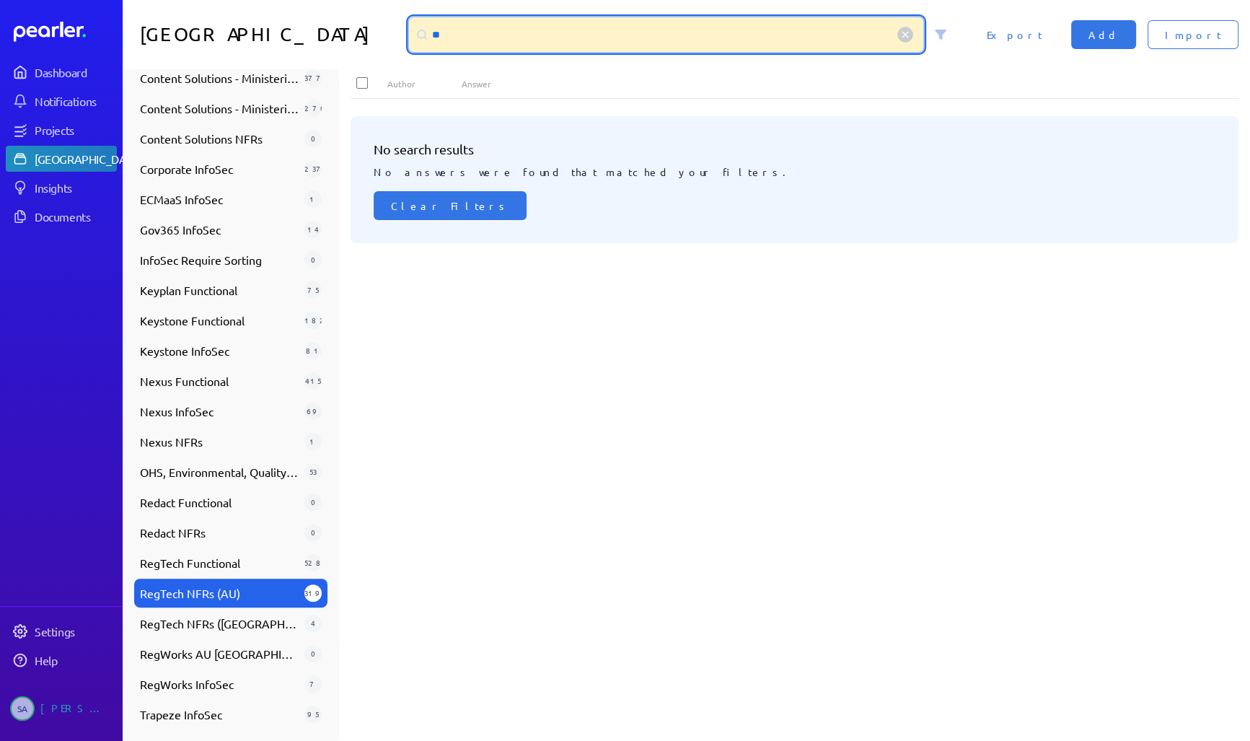
type input "*"
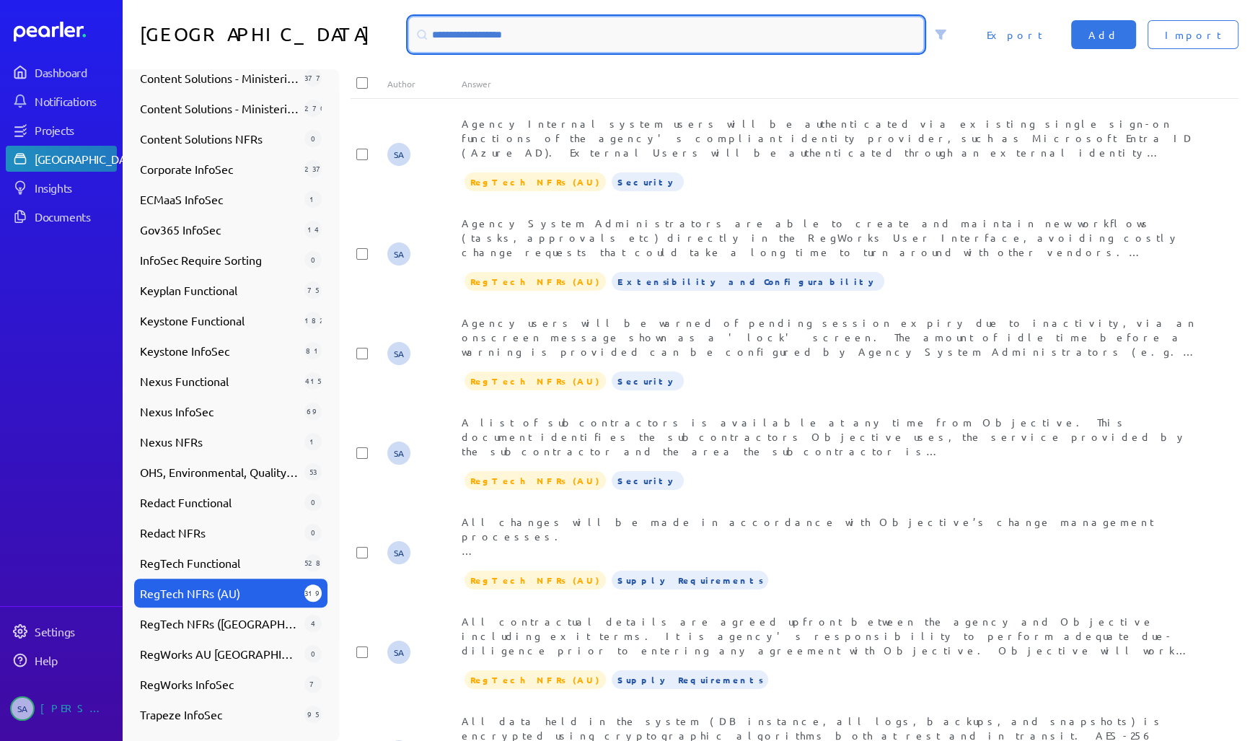
click at [452, 37] on input at bounding box center [666, 34] width 514 height 35
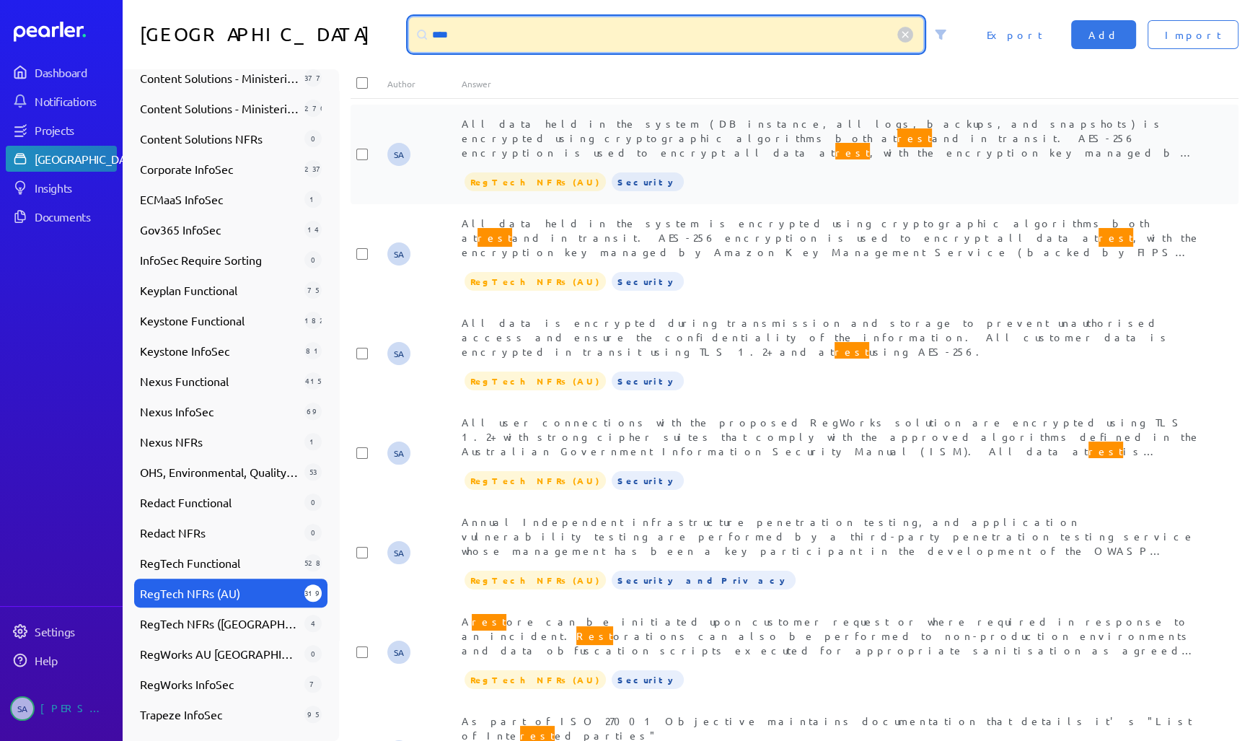
type input "****"
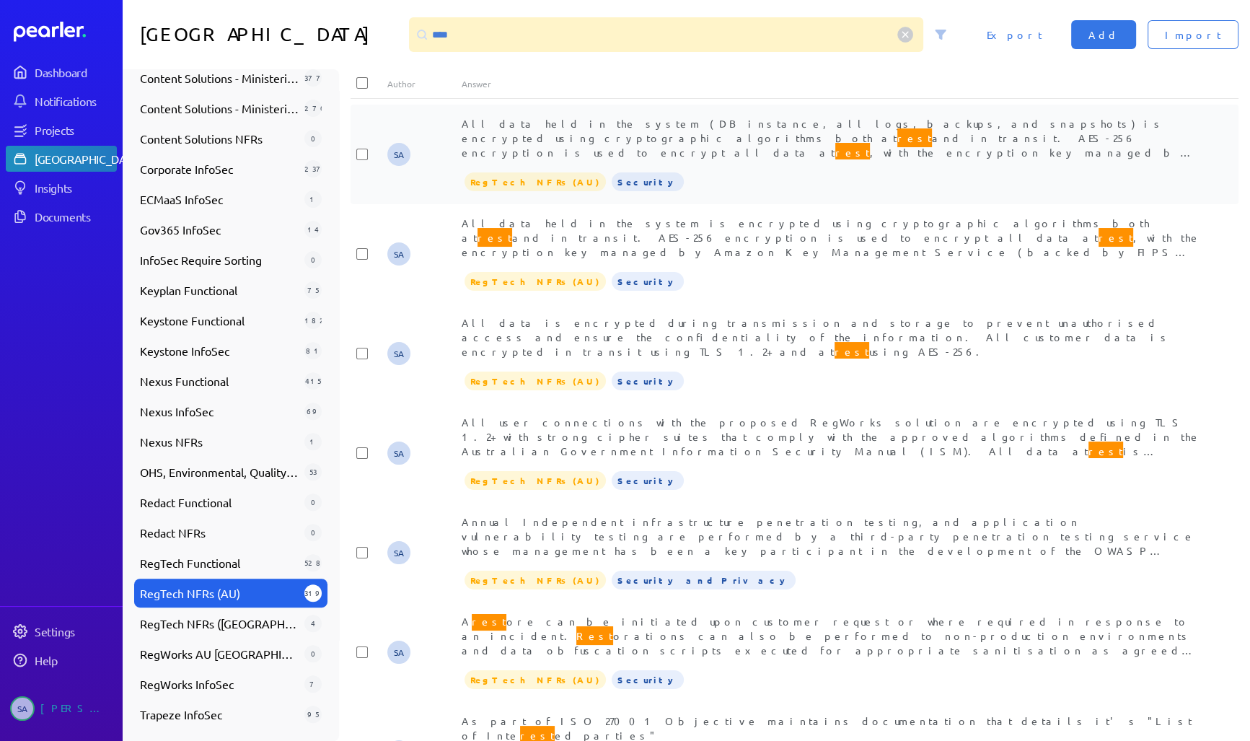
click at [617, 141] on span "All data held in the system (DB instance, all logs, backups, and snapshots) is …" at bounding box center [828, 188] width 732 height 143
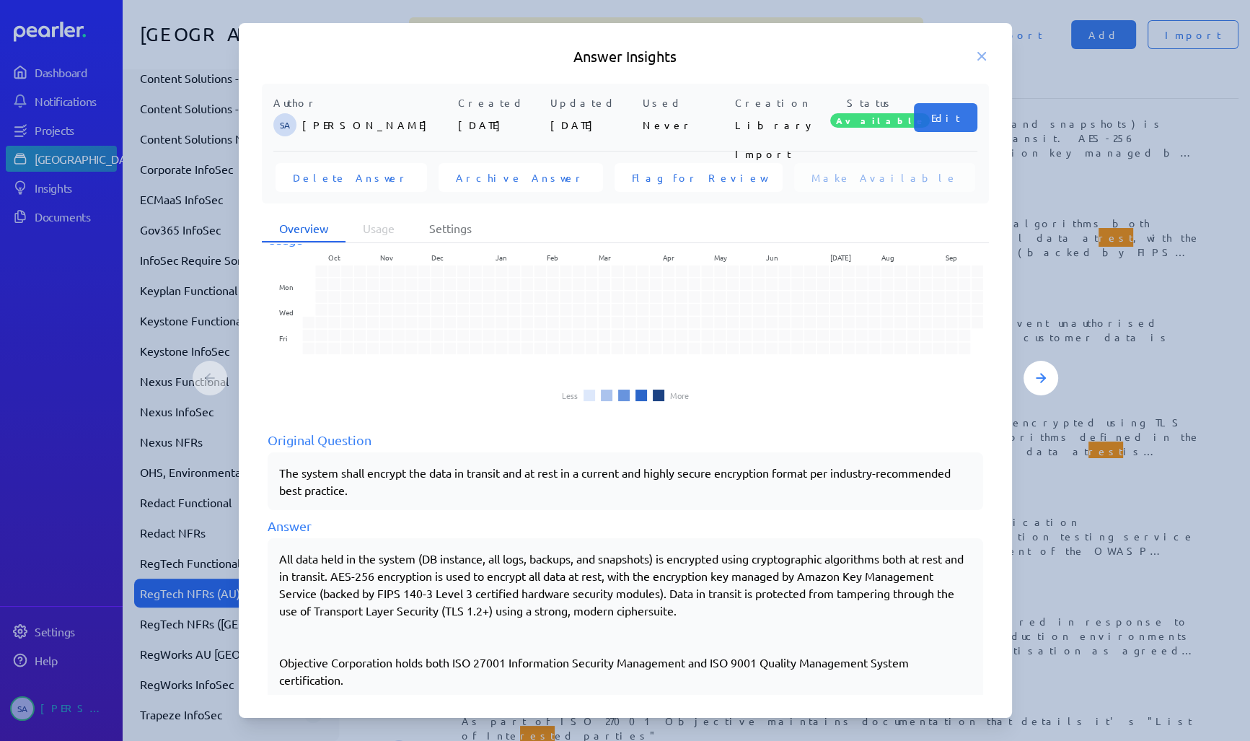
scroll to position [49, 0]
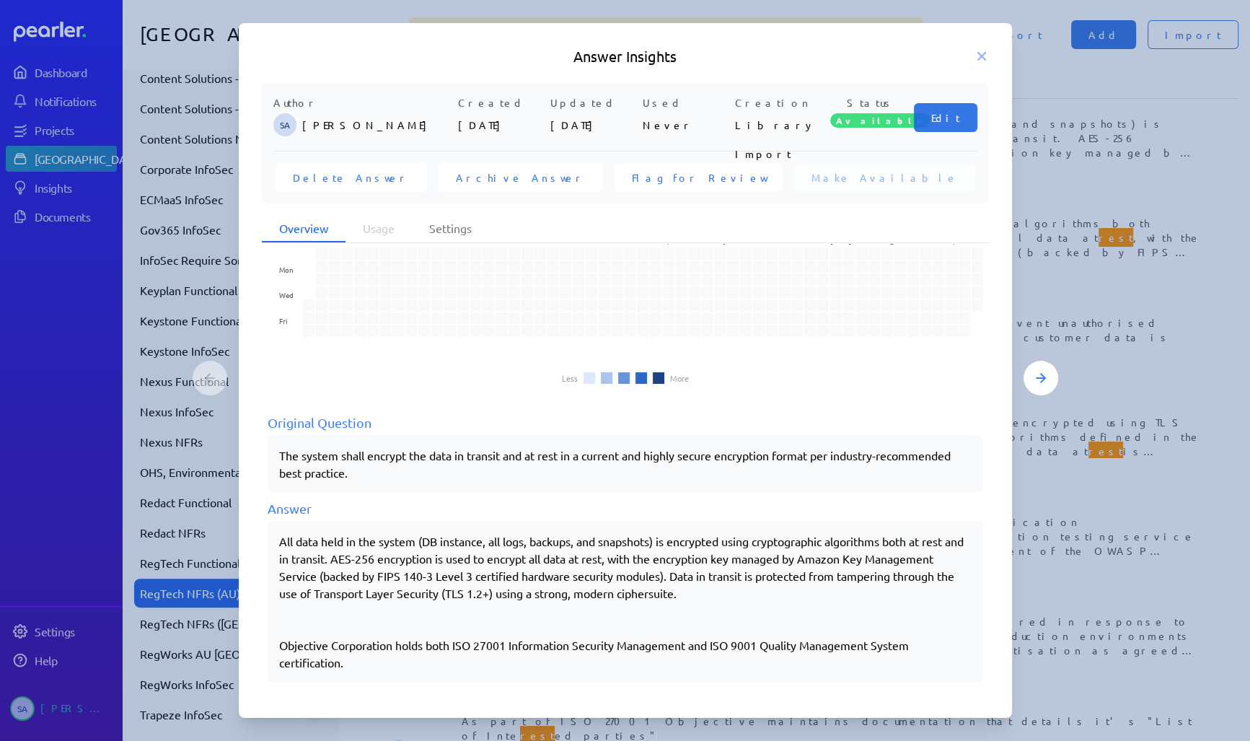
drag, startPoint x: 356, startPoint y: 662, endPoint x: 270, endPoint y: 533, distance: 155.5
click at [270, 533] on div "All data held in the system (DB instance, all logs, backups, and snapshots) is …" at bounding box center [626, 602] width 716 height 162
copy div "All data held in the system (DB instance, all logs, backups, and snapshots) is …"
click at [981, 53] on icon at bounding box center [982, 56] width 14 height 14
